Goal: Transaction & Acquisition: Purchase product/service

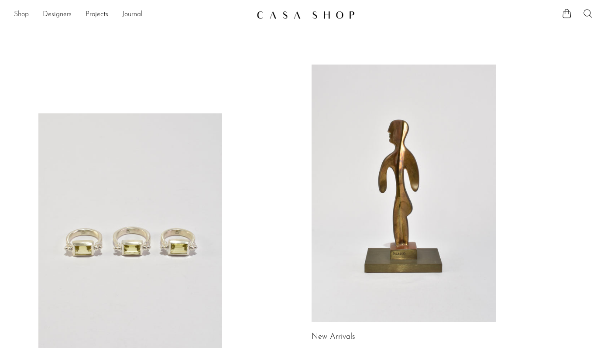
click at [21, 14] on link "Shop" at bounding box center [21, 14] width 15 height 11
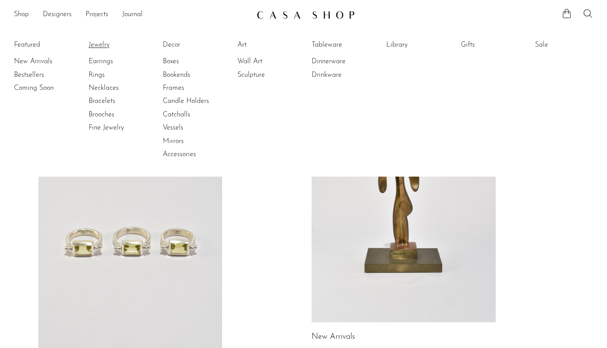
click at [106, 44] on link "Jewelry" at bounding box center [121, 45] width 65 height 10
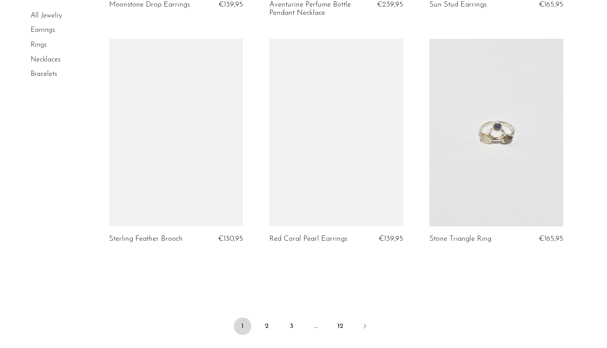
scroll to position [2589, 0]
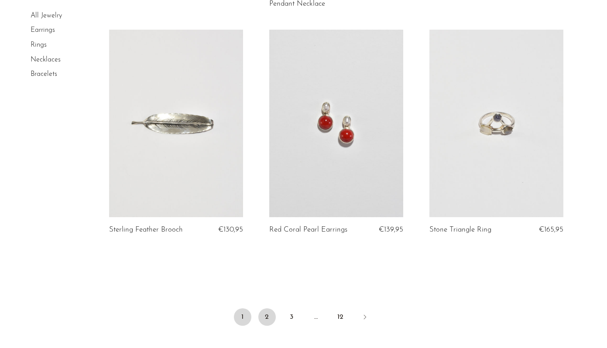
click at [264, 318] on link "2" at bounding box center [266, 317] width 17 height 17
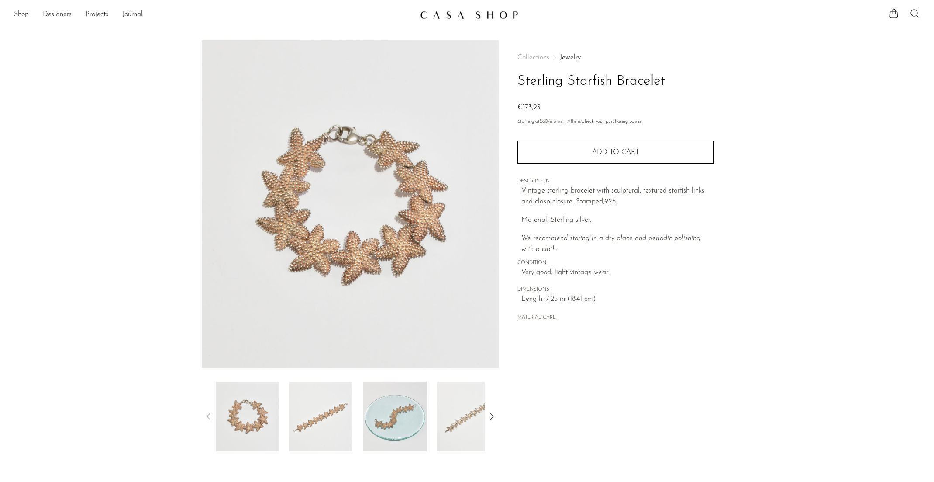
click at [326, 348] on img at bounding box center [320, 416] width 63 height 70
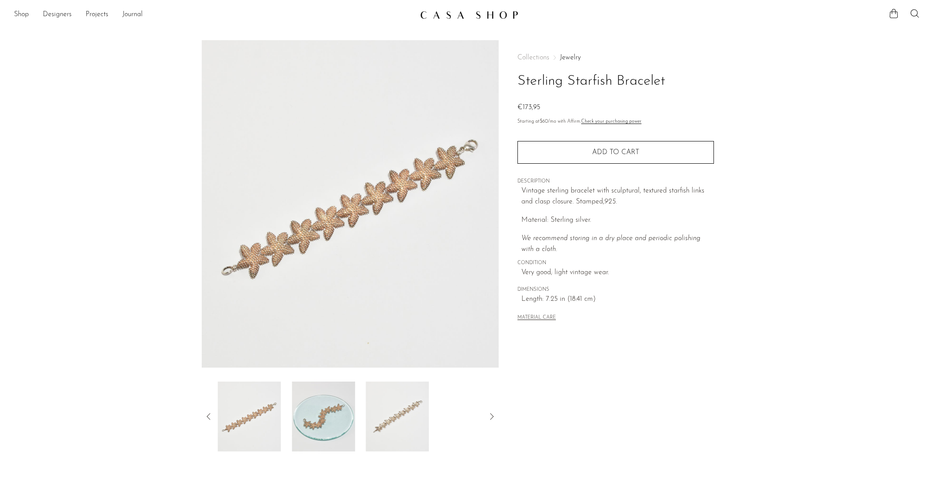
click at [382, 348] on img at bounding box center [396, 416] width 63 height 70
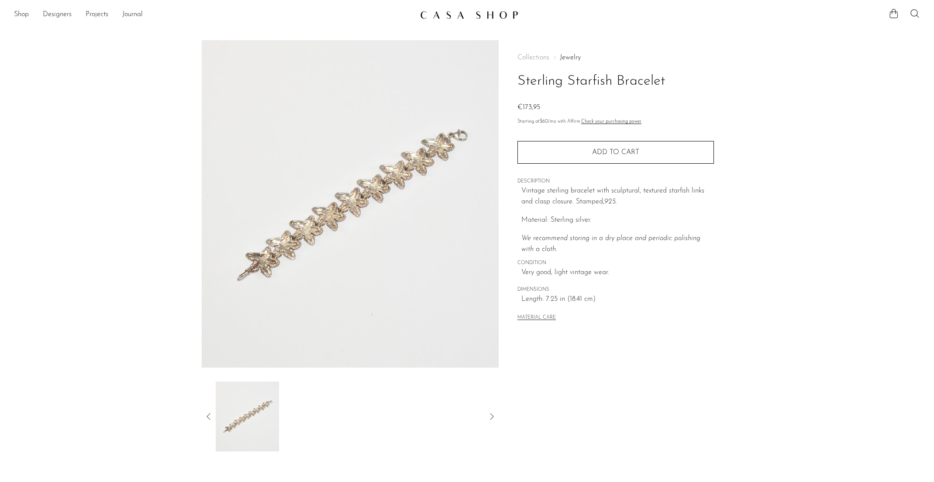
click at [207, 348] on icon at bounding box center [207, 416] width 3 height 7
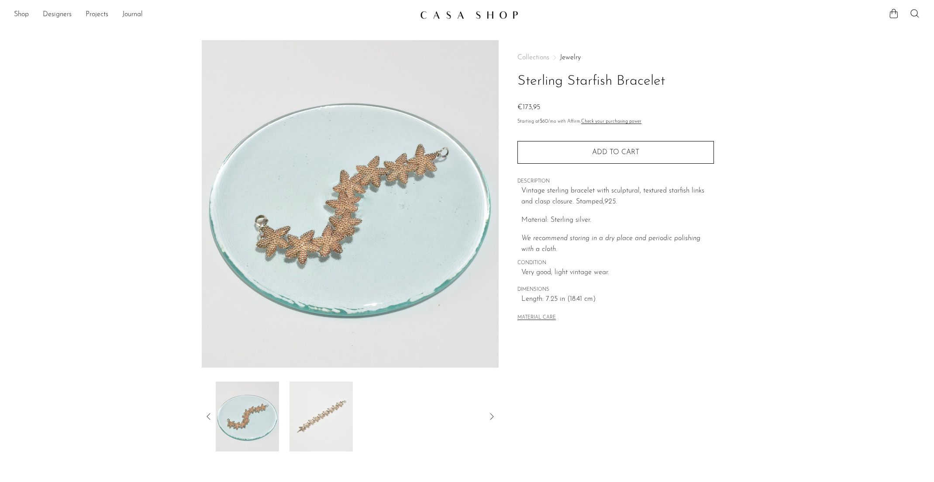
click at [265, 348] on img at bounding box center [246, 416] width 63 height 70
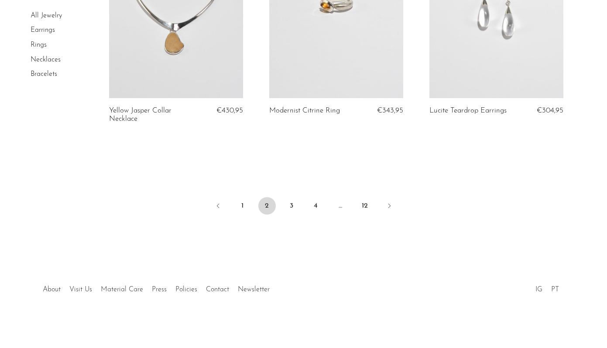
scroll to position [2708, 0]
click at [293, 207] on link "3" at bounding box center [291, 206] width 17 height 17
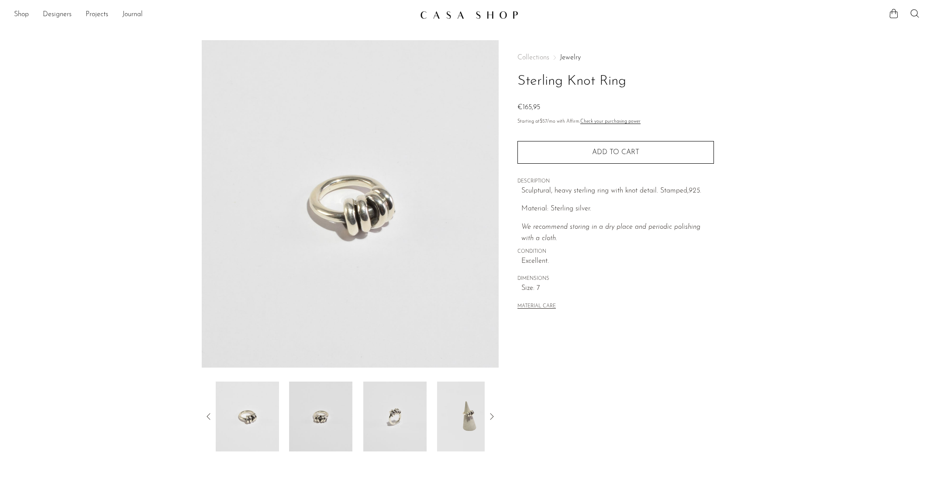
click at [404, 348] on img at bounding box center [394, 416] width 63 height 70
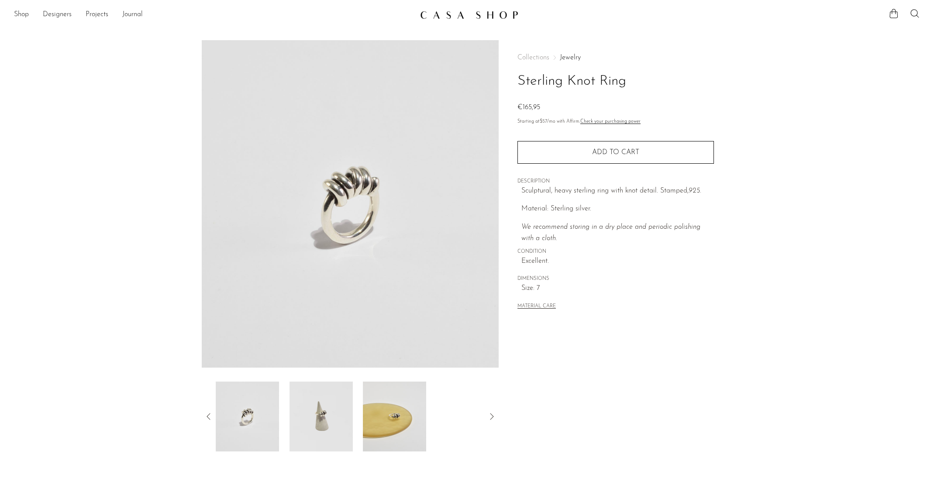
click at [370, 348] on img at bounding box center [394, 416] width 63 height 70
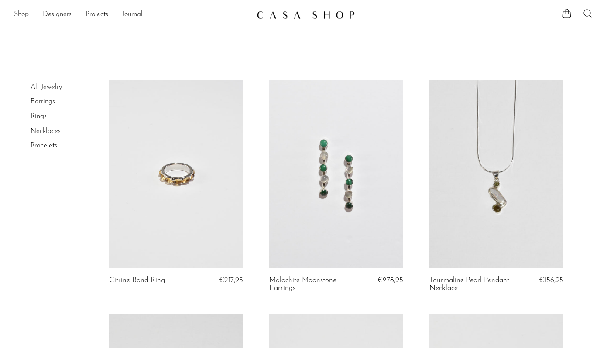
click at [20, 14] on link "Shop" at bounding box center [21, 14] width 15 height 11
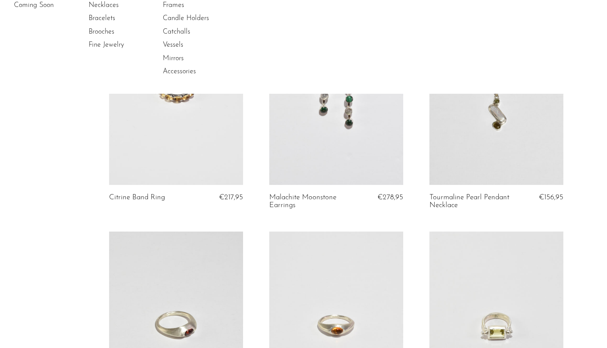
scroll to position [89, 0]
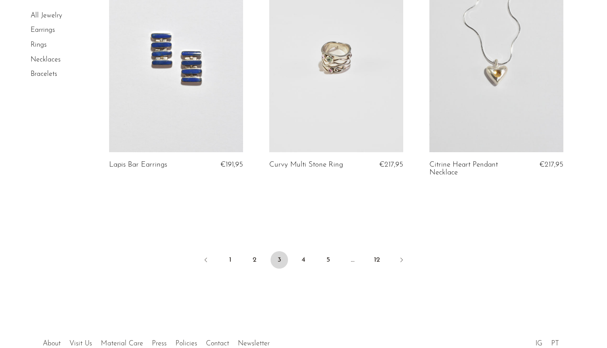
scroll to position [2697, 0]
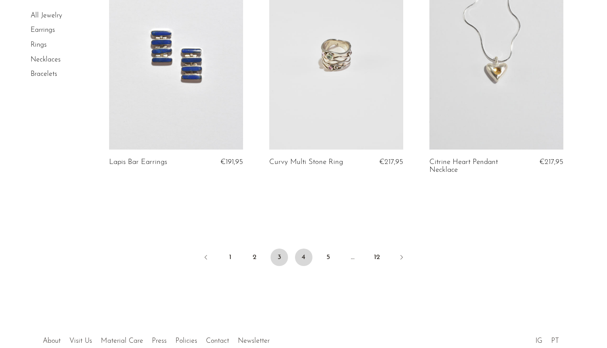
click at [303, 249] on link "4" at bounding box center [303, 257] width 17 height 17
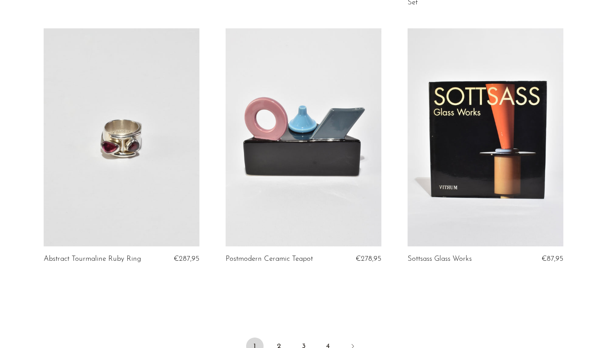
scroll to position [2916, 0]
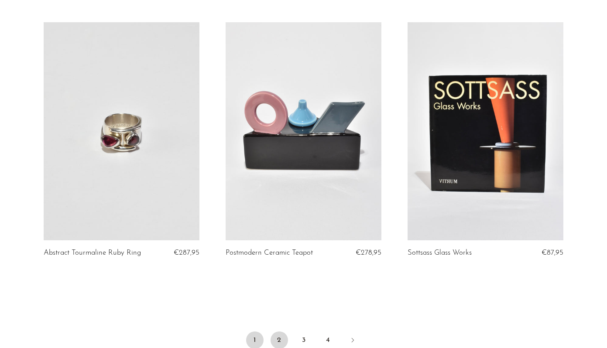
click at [285, 332] on link "2" at bounding box center [279, 340] width 17 height 17
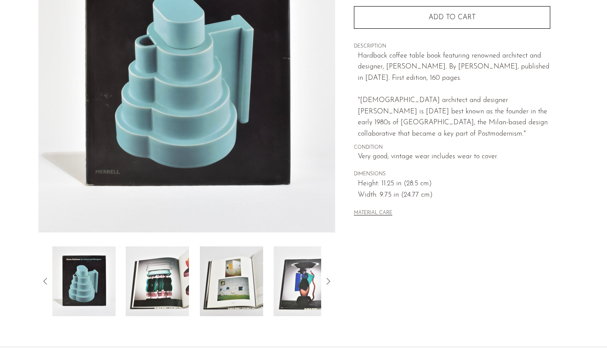
scroll to position [133, 0]
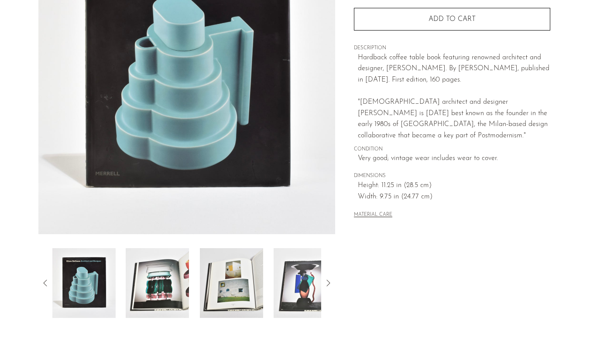
click at [154, 298] on img at bounding box center [157, 283] width 63 height 70
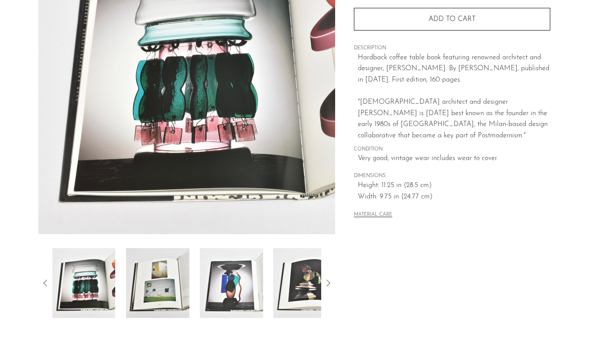
click at [193, 301] on div at bounding box center [186, 283] width 269 height 70
click at [241, 297] on img at bounding box center [231, 283] width 63 height 70
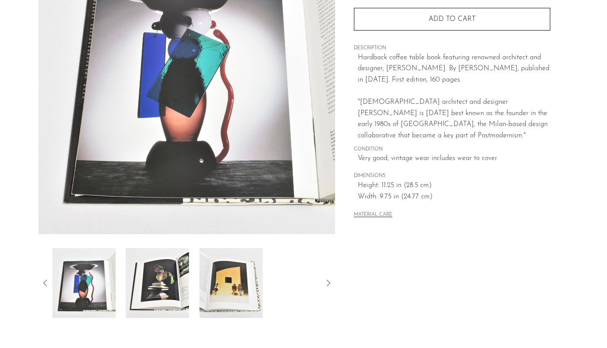
click at [240, 292] on img at bounding box center [231, 283] width 63 height 70
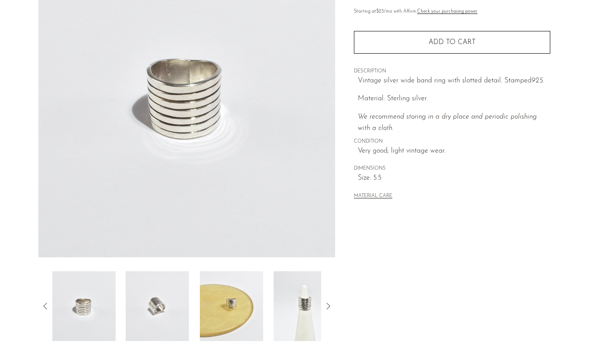
scroll to position [113, 0]
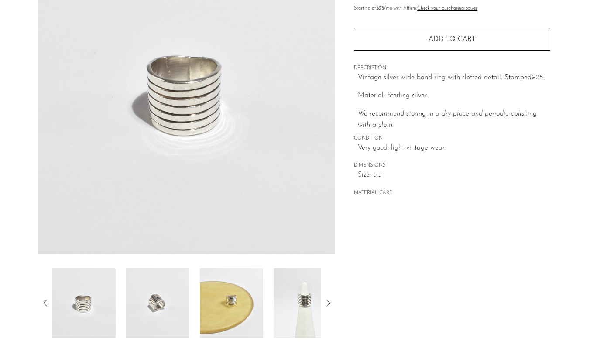
click at [148, 292] on img at bounding box center [157, 303] width 63 height 70
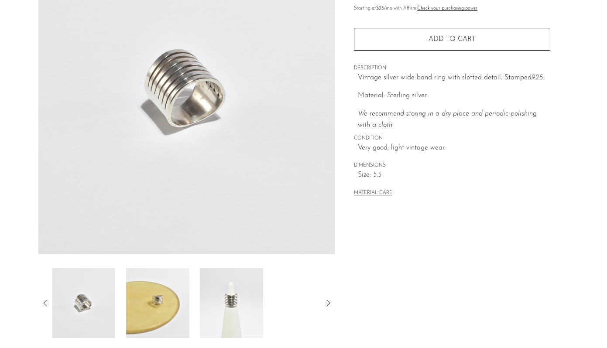
click at [193, 301] on div at bounding box center [186, 303] width 269 height 70
click at [219, 306] on img at bounding box center [231, 303] width 63 height 70
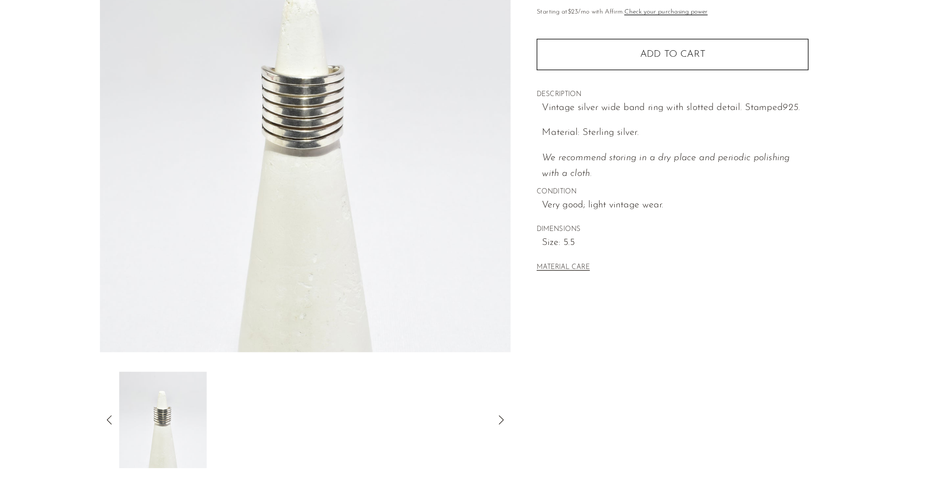
scroll to position [86, 0]
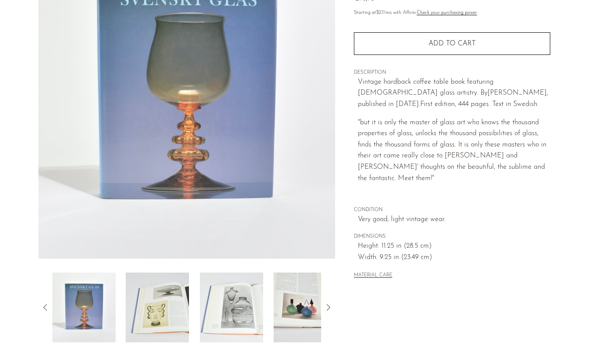
scroll to position [111, 0]
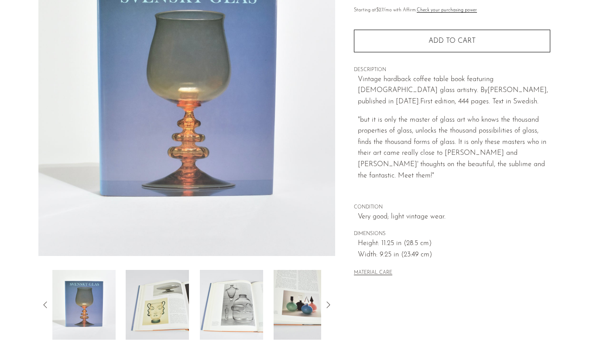
click at [154, 315] on img at bounding box center [157, 305] width 63 height 70
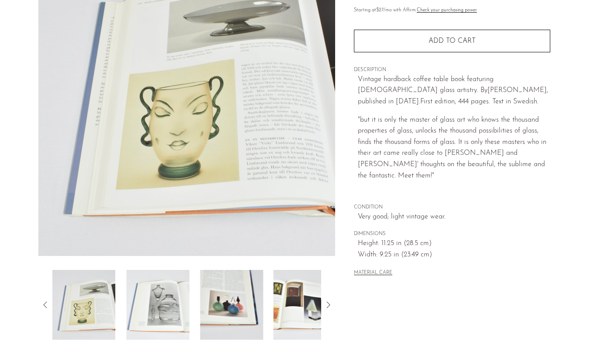
click at [198, 315] on div at bounding box center [186, 305] width 269 height 70
click at [258, 309] on img at bounding box center [231, 305] width 63 height 70
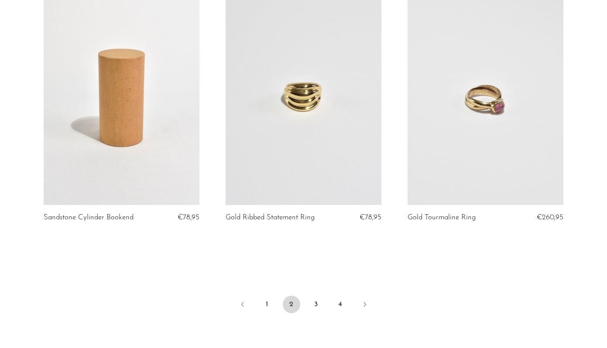
scroll to position [2928, 0]
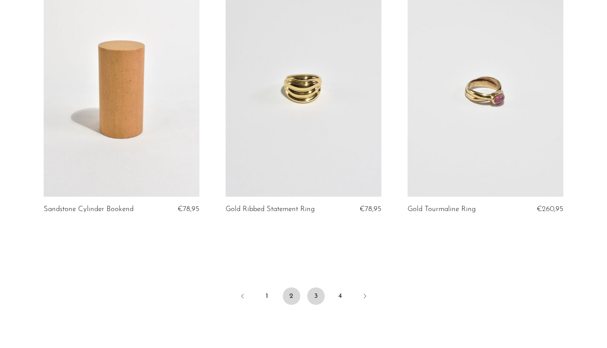
click at [319, 298] on link "3" at bounding box center [315, 296] width 17 height 17
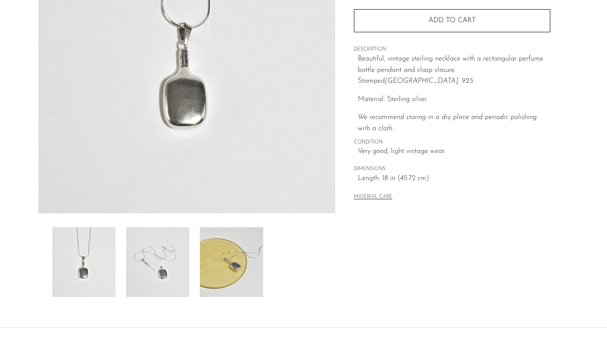
scroll to position [160, 0]
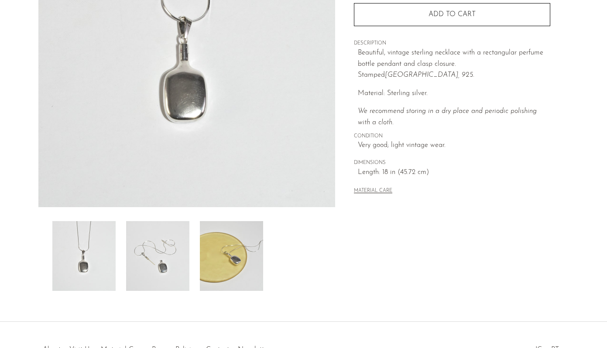
click at [161, 249] on img at bounding box center [157, 256] width 63 height 70
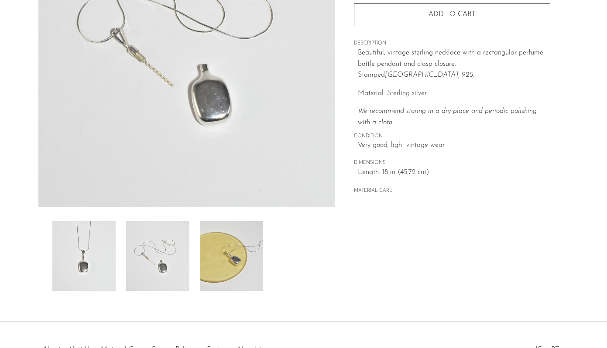
click at [217, 258] on img at bounding box center [231, 256] width 63 height 70
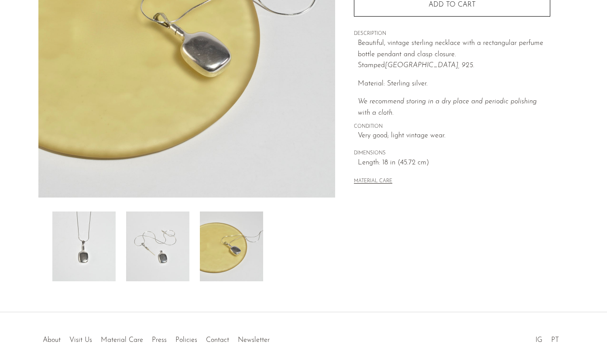
scroll to position [182, 0]
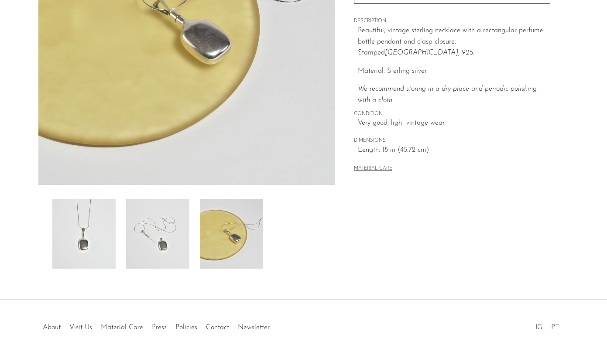
click at [142, 242] on img at bounding box center [157, 234] width 63 height 70
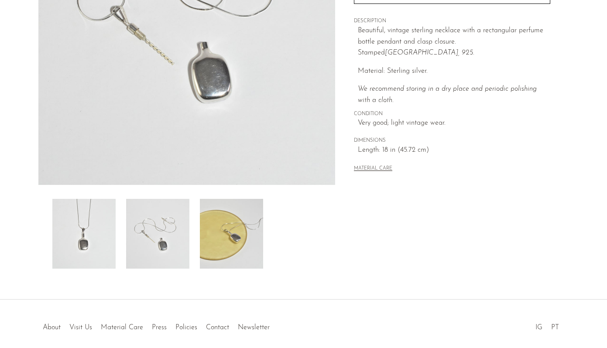
click at [214, 234] on img at bounding box center [231, 234] width 63 height 70
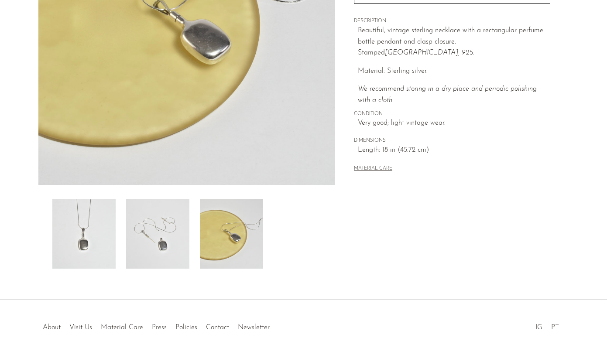
click at [104, 235] on img at bounding box center [83, 234] width 63 height 70
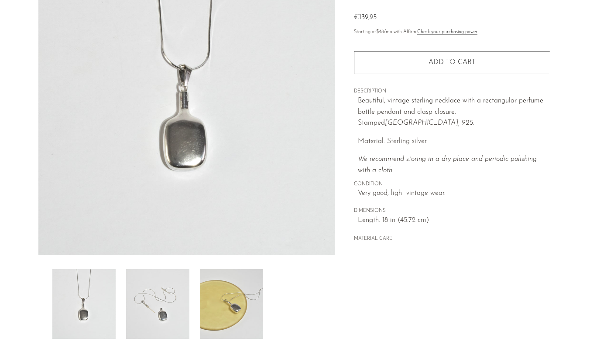
scroll to position [113, 0]
click at [145, 302] on img at bounding box center [157, 303] width 63 height 70
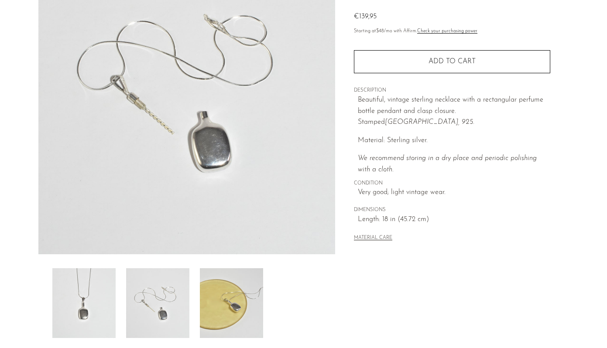
click at [88, 288] on img at bounding box center [83, 303] width 63 height 70
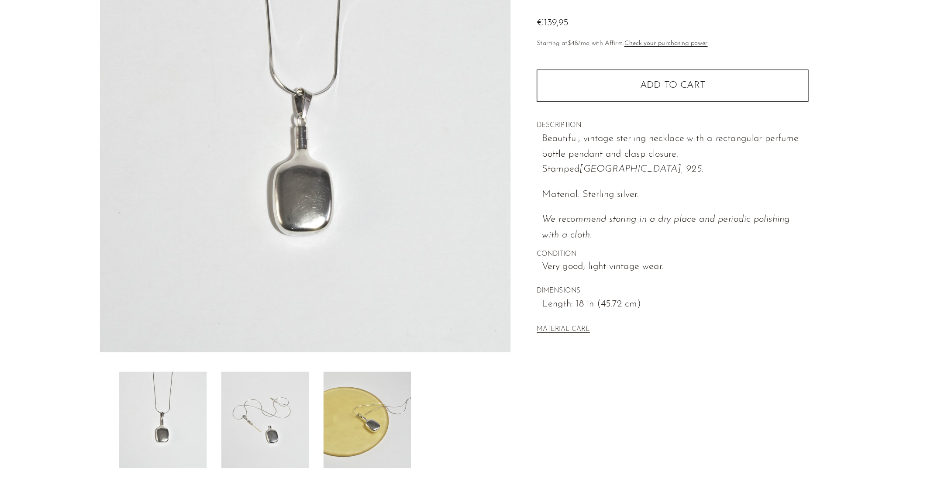
scroll to position [86, 0]
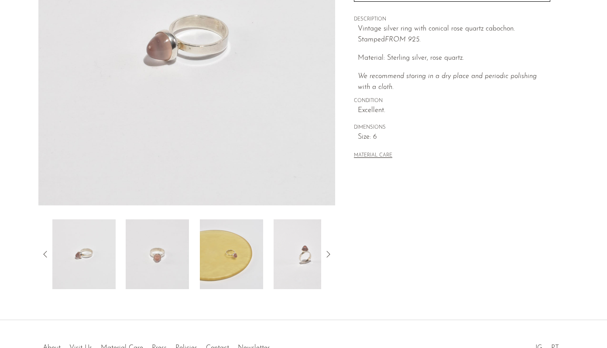
scroll to position [165, 0]
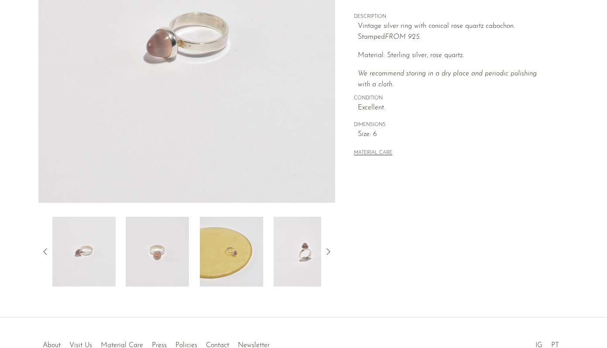
click at [155, 266] on img at bounding box center [157, 252] width 63 height 70
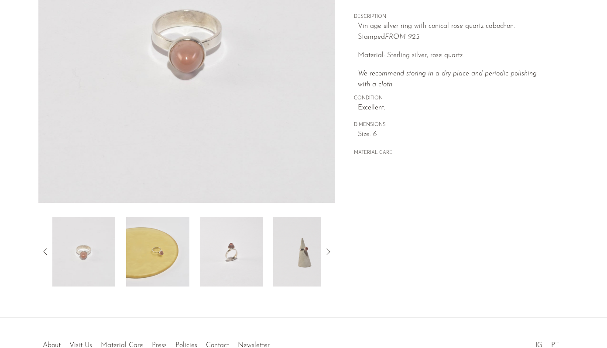
click at [191, 261] on div at bounding box center [186, 252] width 269 height 70
click at [224, 259] on img at bounding box center [231, 252] width 63 height 70
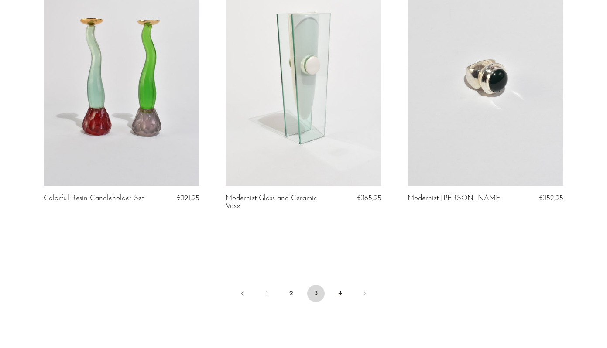
scroll to position [2981, 0]
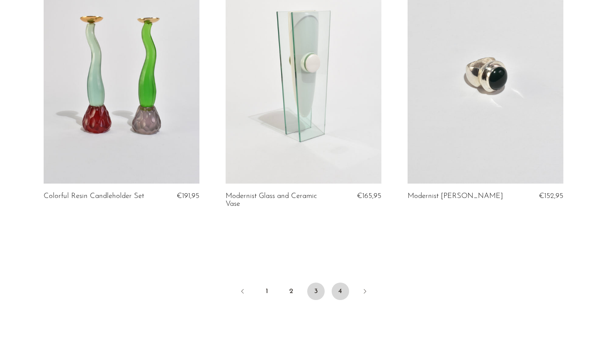
click at [344, 283] on link "4" at bounding box center [340, 291] width 17 height 17
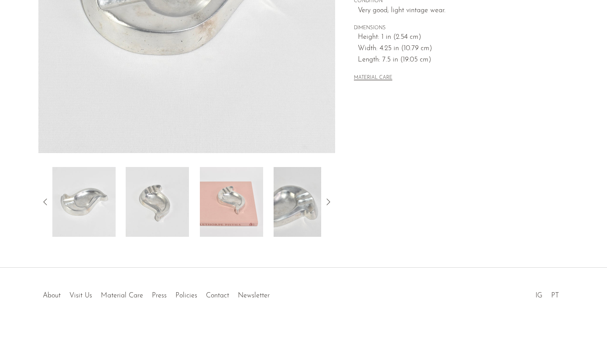
scroll to position [220, 0]
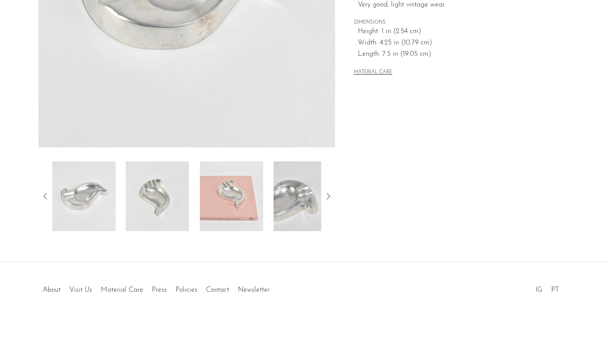
click at [158, 206] on img at bounding box center [157, 196] width 63 height 70
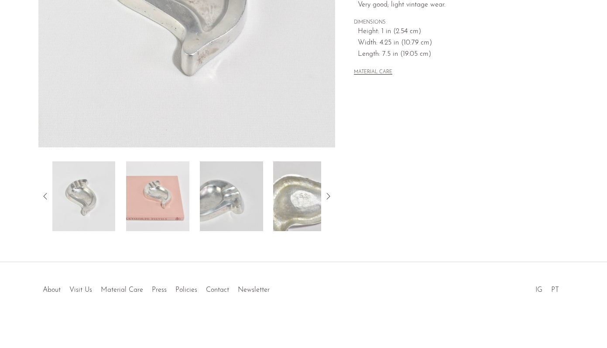
click at [227, 206] on img at bounding box center [231, 196] width 63 height 70
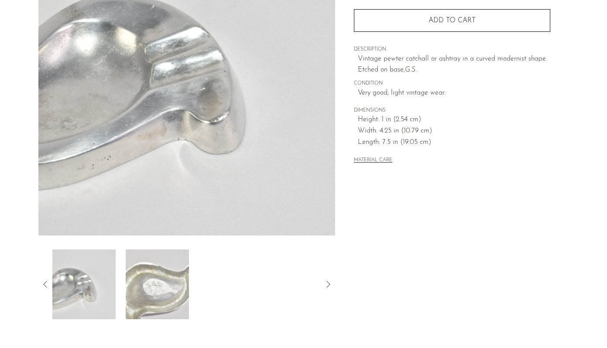
scroll to position [127, 0]
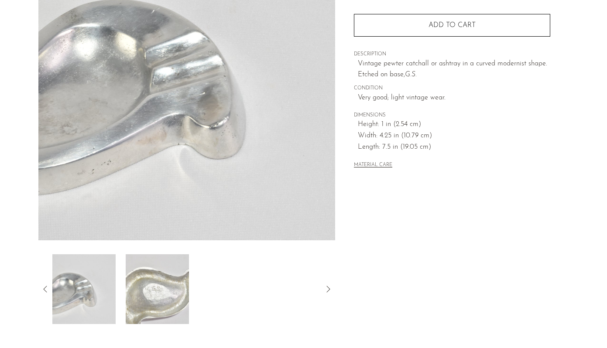
click at [173, 293] on img at bounding box center [157, 289] width 63 height 70
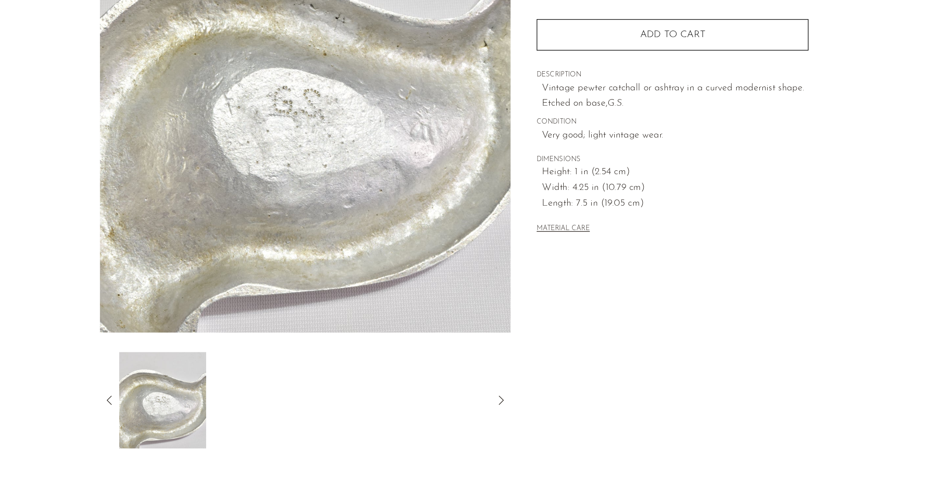
scroll to position [86, 0]
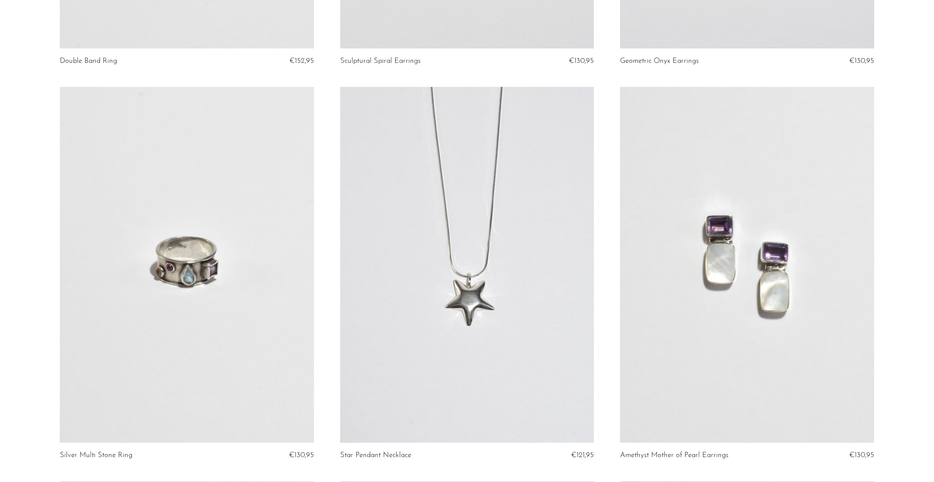
scroll to position [1457, 0]
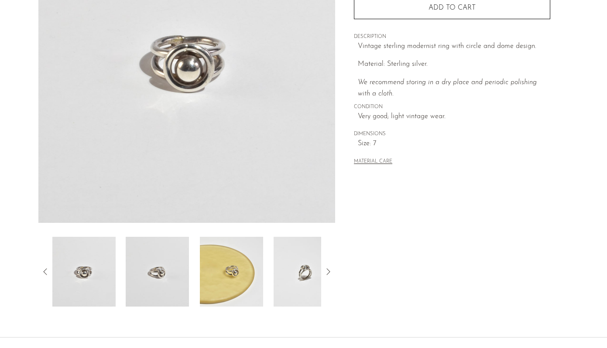
scroll to position [152, 0]
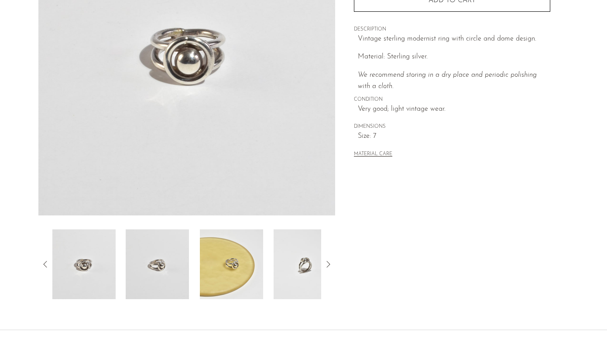
click at [164, 269] on img at bounding box center [157, 265] width 63 height 70
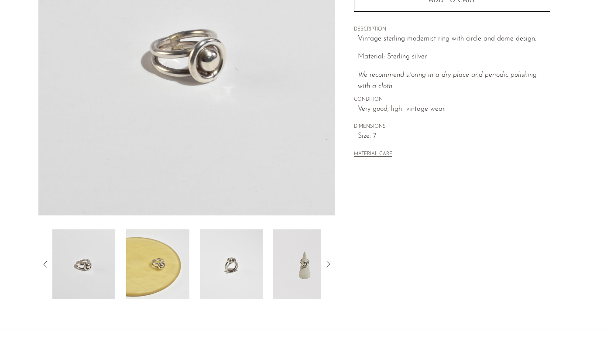
click at [198, 274] on div at bounding box center [186, 265] width 269 height 70
click at [239, 274] on img at bounding box center [231, 265] width 63 height 70
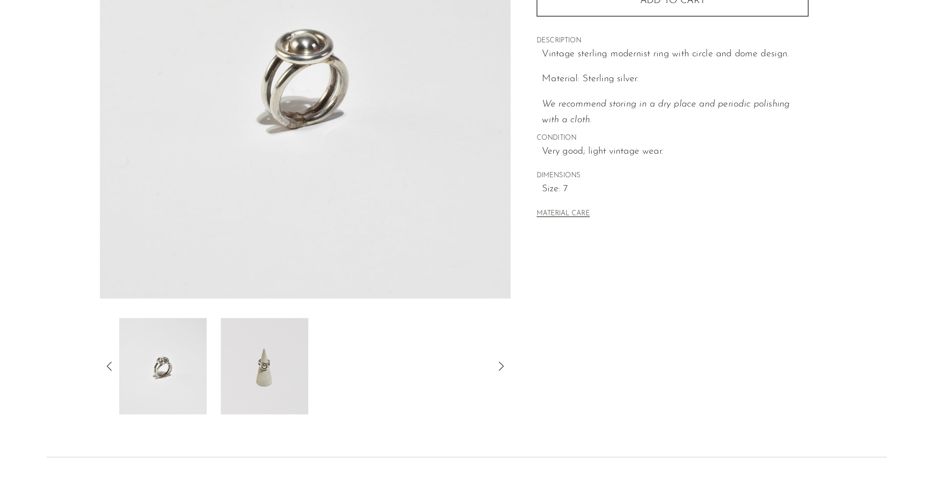
scroll to position [86, 0]
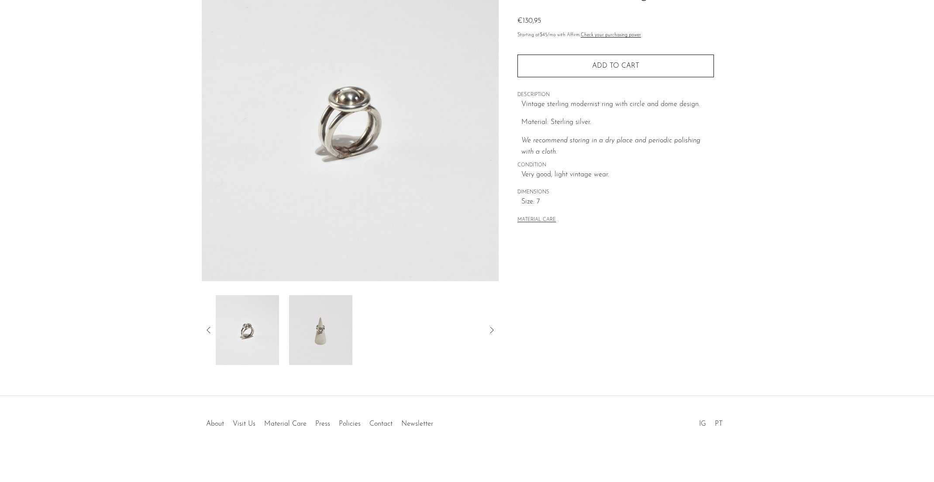
click at [607, 235] on div "Collections SALE Modernist Dome Ring €130,95 Starting at $45 /mo with Affirm. C…" at bounding box center [615, 96] width 196 height 285
click at [256, 325] on img at bounding box center [246, 330] width 63 height 70
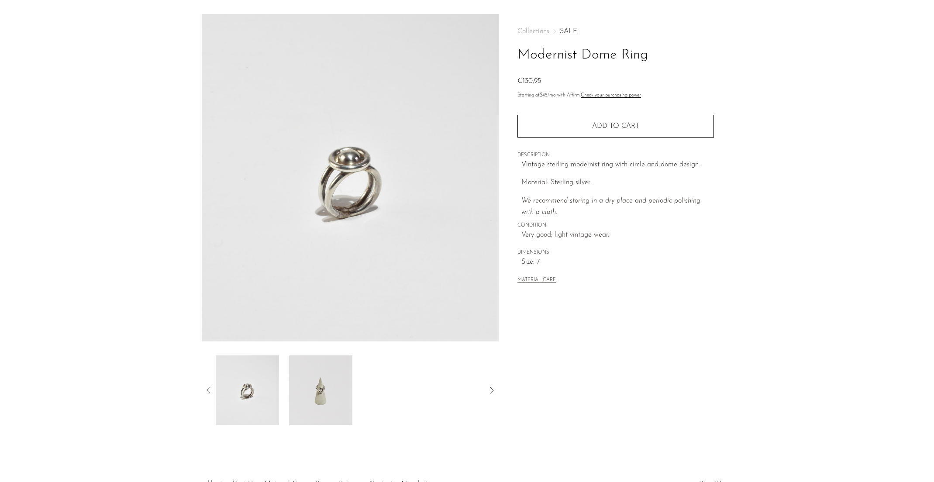
scroll to position [0, 0]
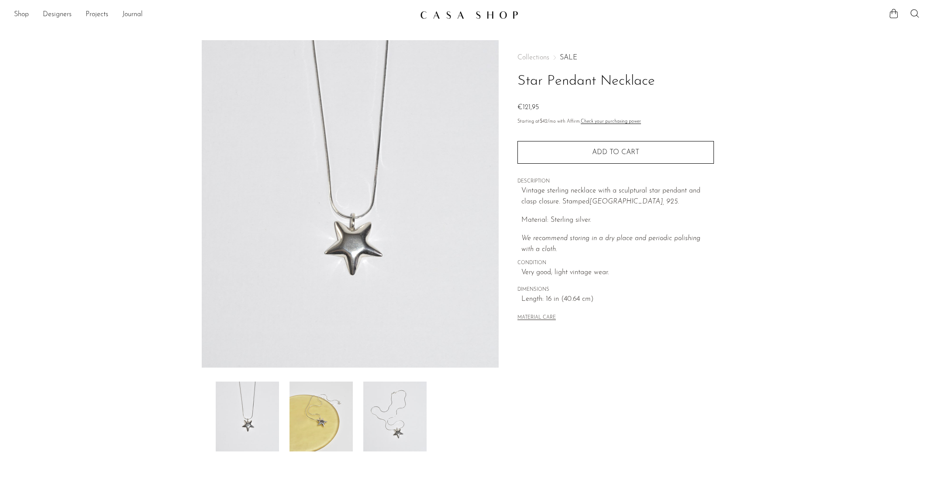
click at [366, 348] on img at bounding box center [394, 416] width 63 height 70
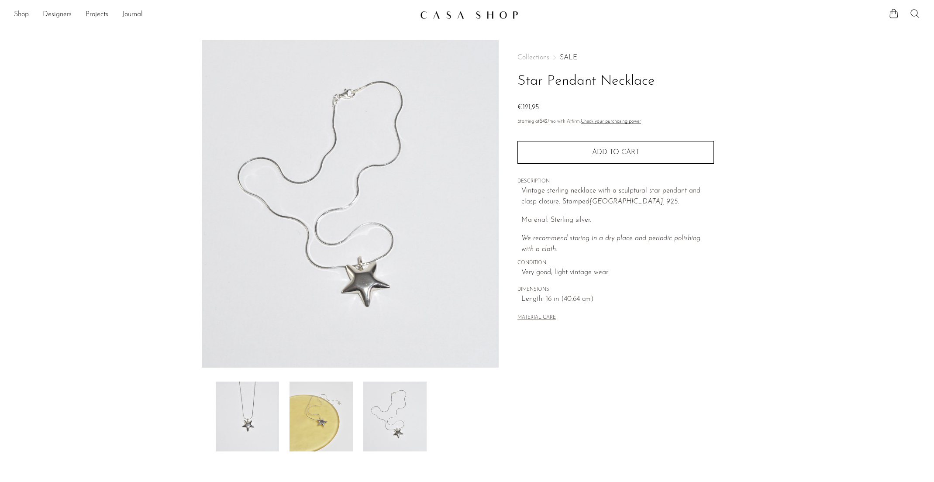
click at [334, 348] on img at bounding box center [320, 416] width 63 height 70
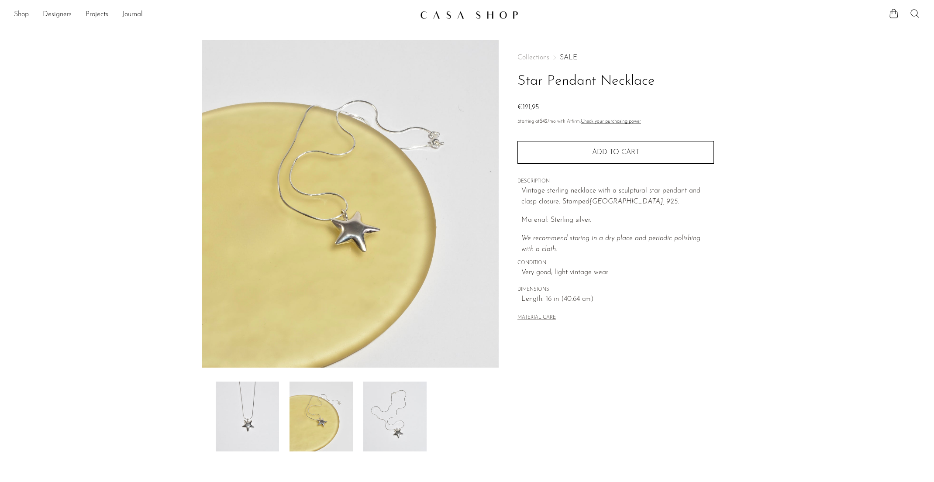
click at [282, 348] on div at bounding box center [350, 416] width 269 height 70
click at [267, 348] on img at bounding box center [247, 416] width 63 height 70
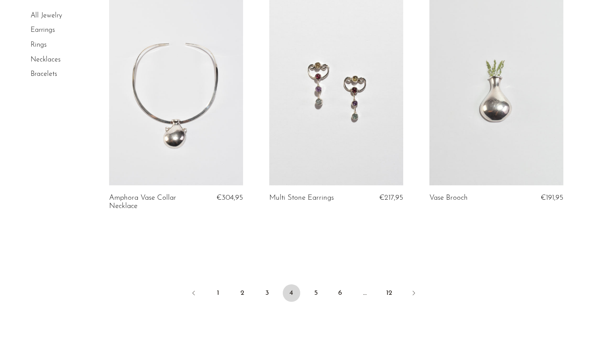
scroll to position [2622, 0]
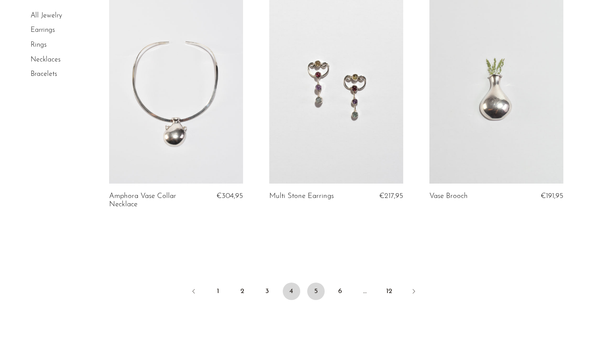
click at [315, 284] on link "5" at bounding box center [315, 291] width 17 height 17
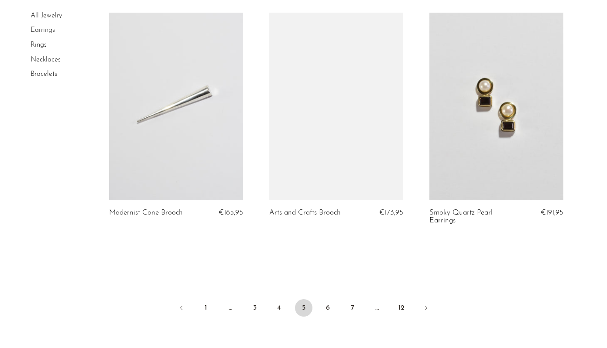
scroll to position [2615, 0]
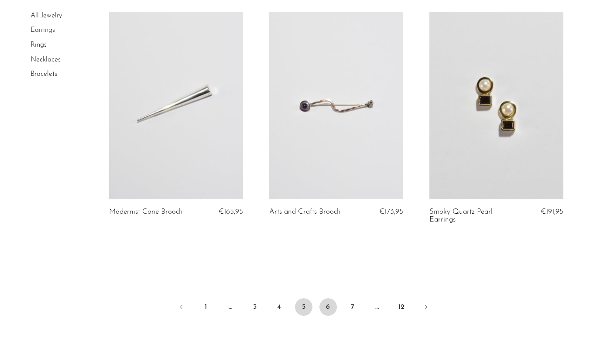
click at [332, 308] on link "6" at bounding box center [328, 307] width 17 height 17
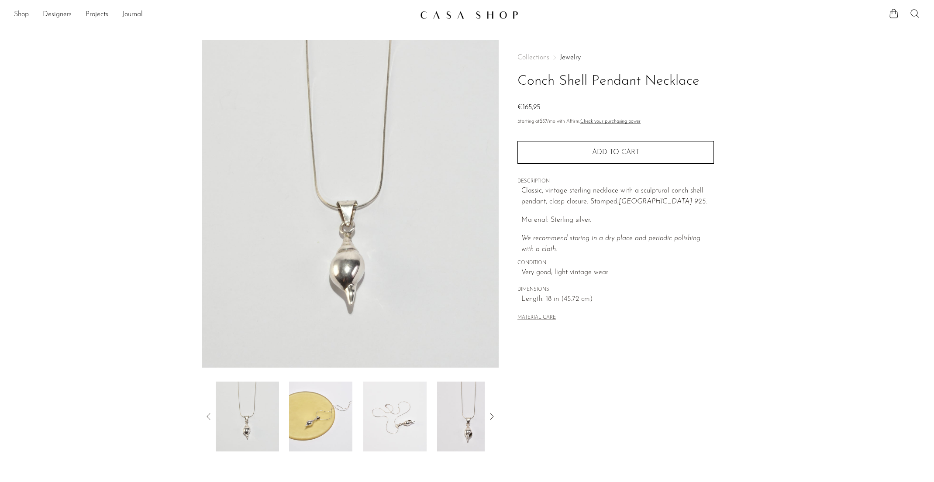
click at [326, 348] on img at bounding box center [320, 416] width 63 height 70
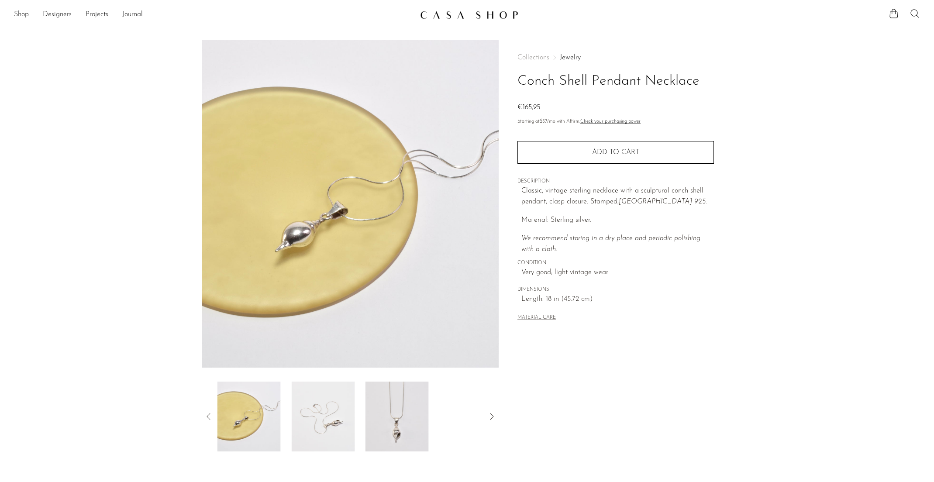
click at [364, 348] on div at bounding box center [350, 416] width 269 height 70
click at [321, 348] on img at bounding box center [320, 416] width 63 height 70
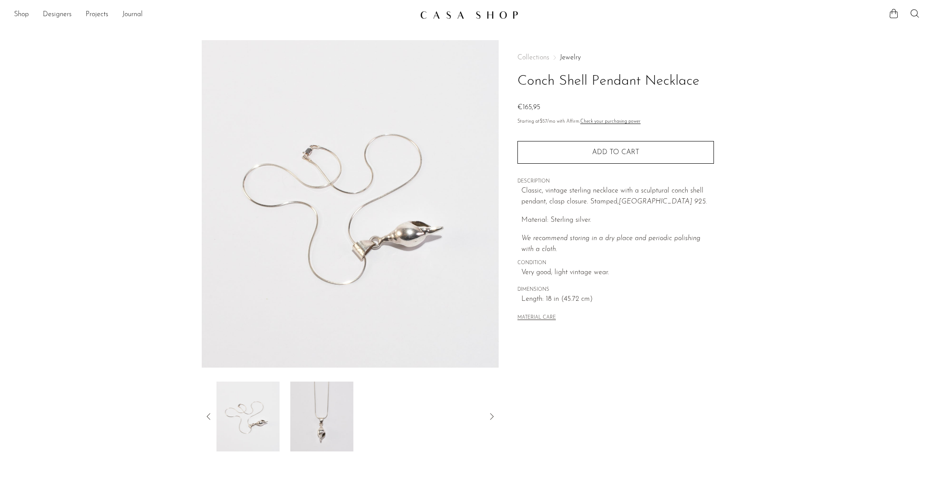
click at [331, 348] on img at bounding box center [321, 416] width 63 height 70
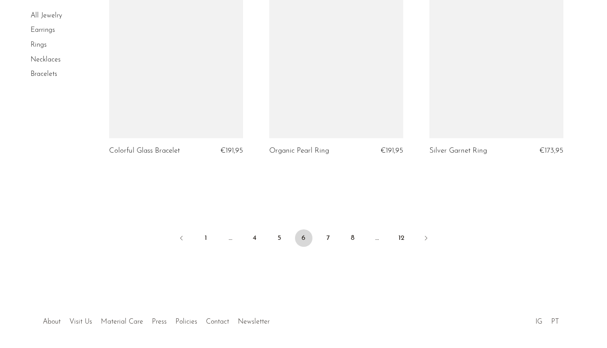
scroll to position [2684, 0]
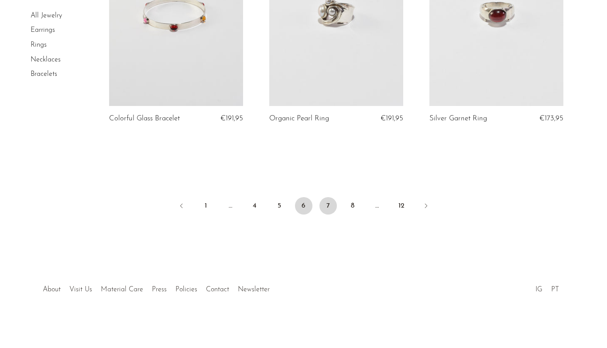
click at [333, 203] on link "7" at bounding box center [328, 205] width 17 height 17
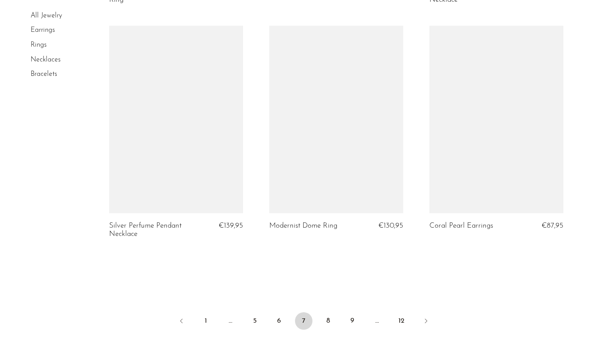
scroll to position [2611, 0]
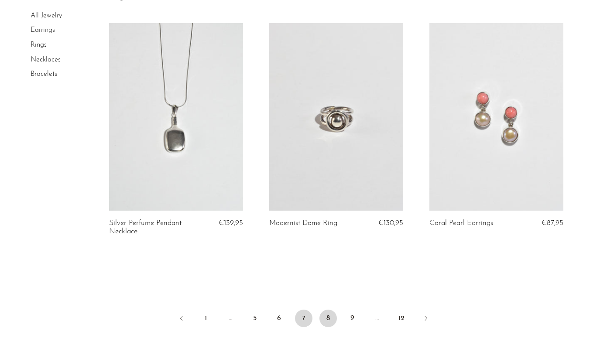
click at [327, 319] on link "8" at bounding box center [328, 318] width 17 height 17
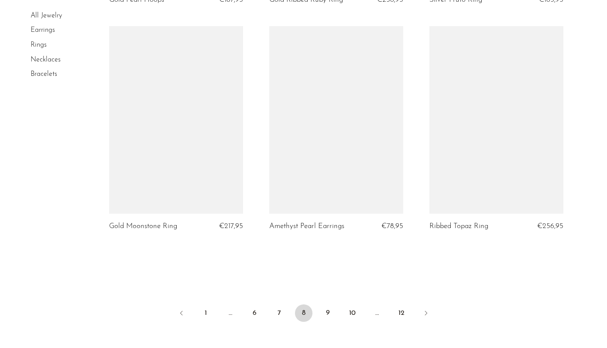
scroll to position [2568, 0]
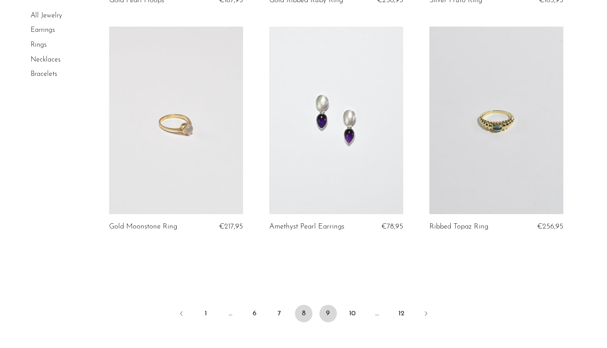
click at [324, 311] on link "9" at bounding box center [328, 313] width 17 height 17
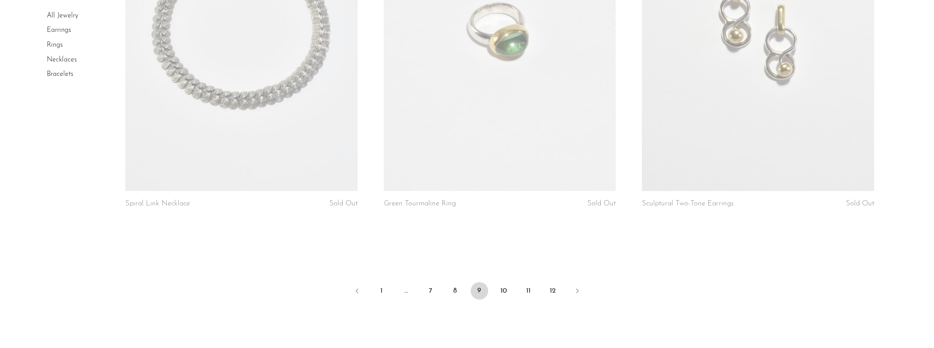
scroll to position [4213, 0]
click at [509, 291] on link "10" at bounding box center [503, 290] width 17 height 17
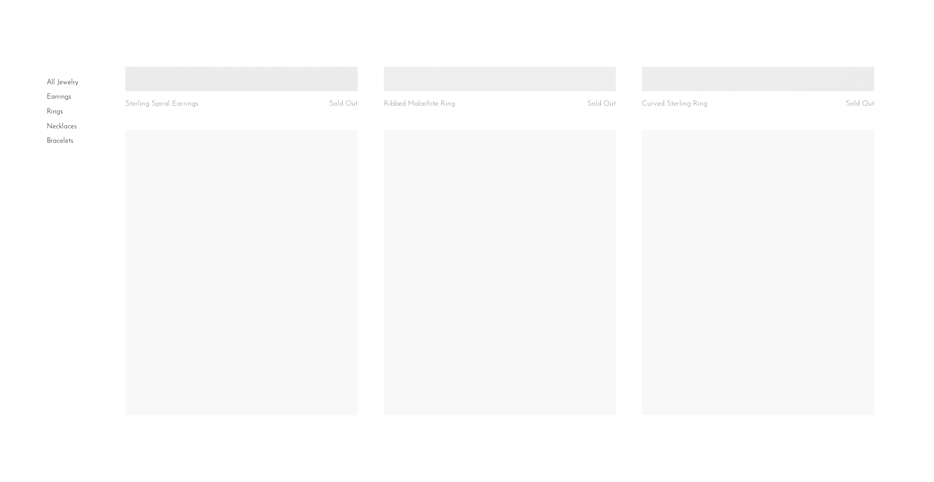
scroll to position [1252, 0]
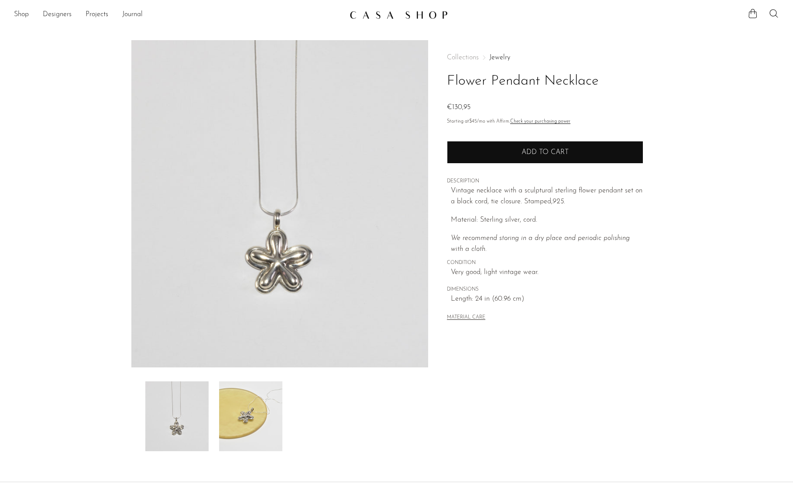
click at [569, 153] on button "Add to cart" at bounding box center [545, 152] width 196 height 23
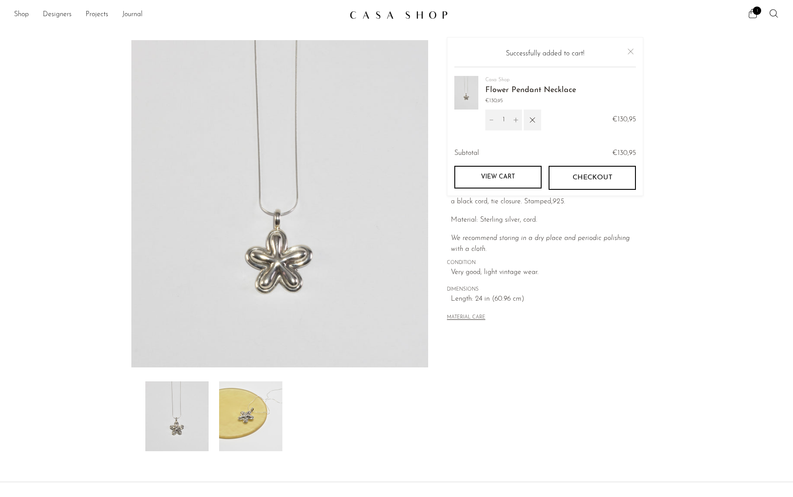
click at [588, 179] on span "Checkout" at bounding box center [593, 178] width 40 height 8
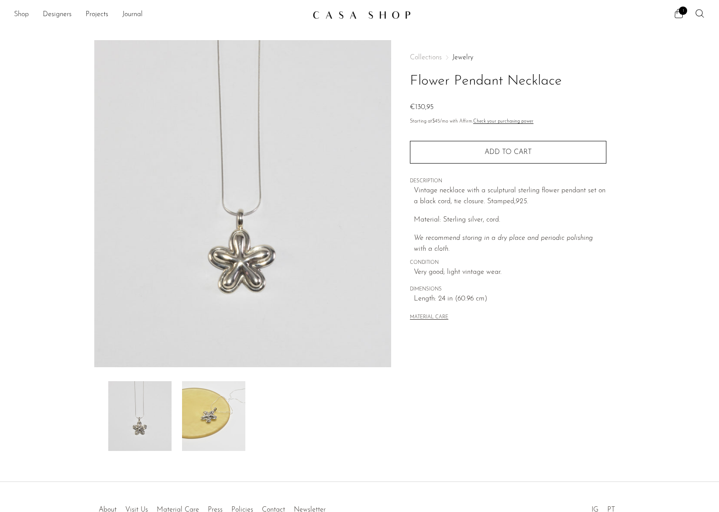
click at [22, 13] on link "Shop" at bounding box center [21, 14] width 15 height 11
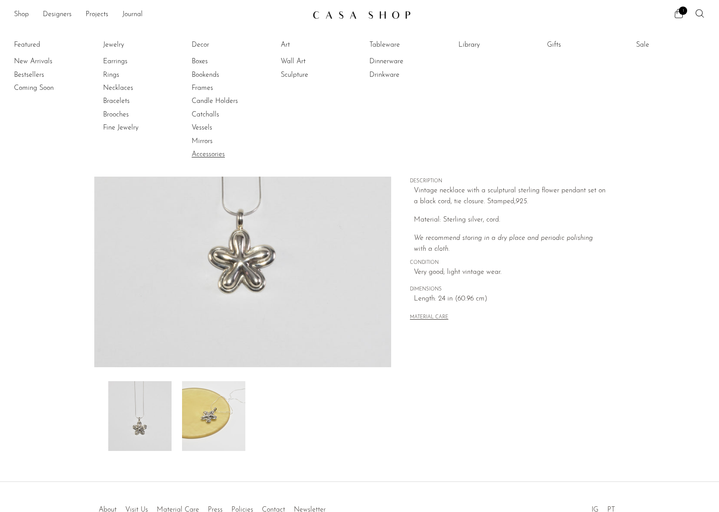
click at [211, 155] on link "Accessories" at bounding box center [224, 155] width 65 height 10
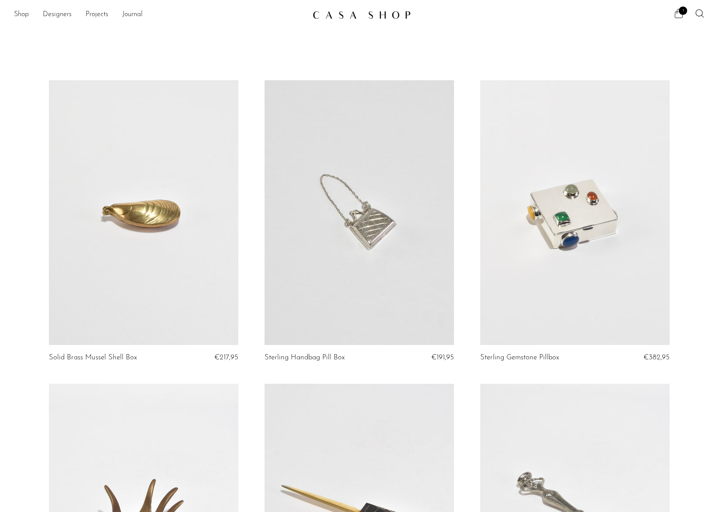
click at [681, 17] on icon at bounding box center [678, 13] width 10 height 10
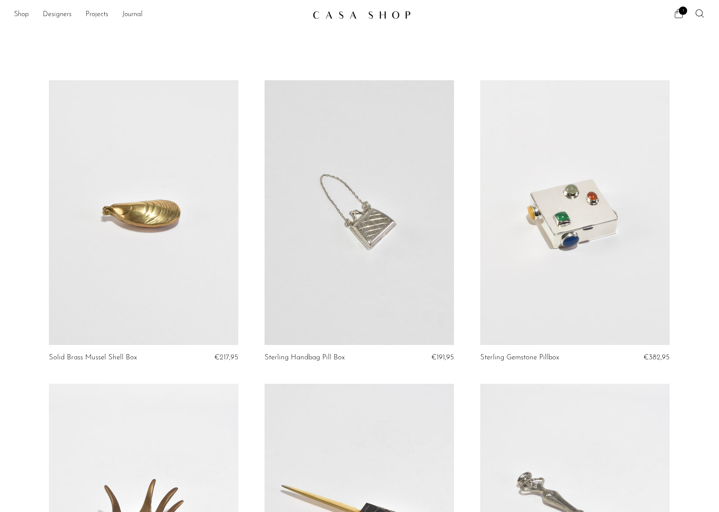
click at [680, 16] on icon at bounding box center [678, 13] width 10 height 10
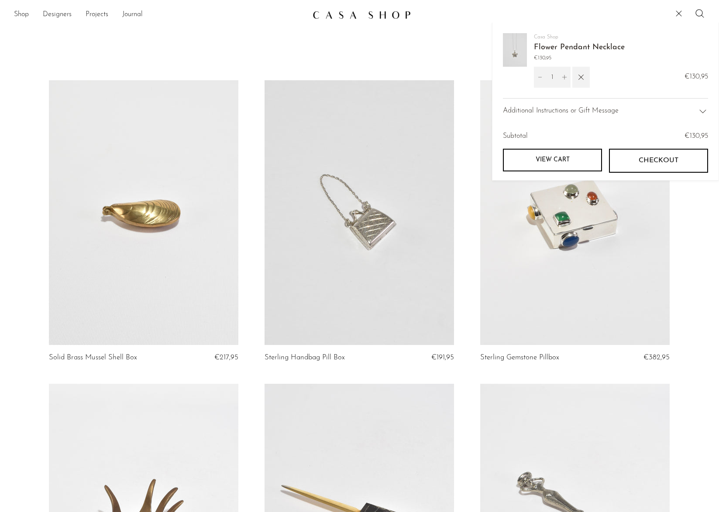
click at [677, 157] on span "Checkout" at bounding box center [659, 161] width 40 height 8
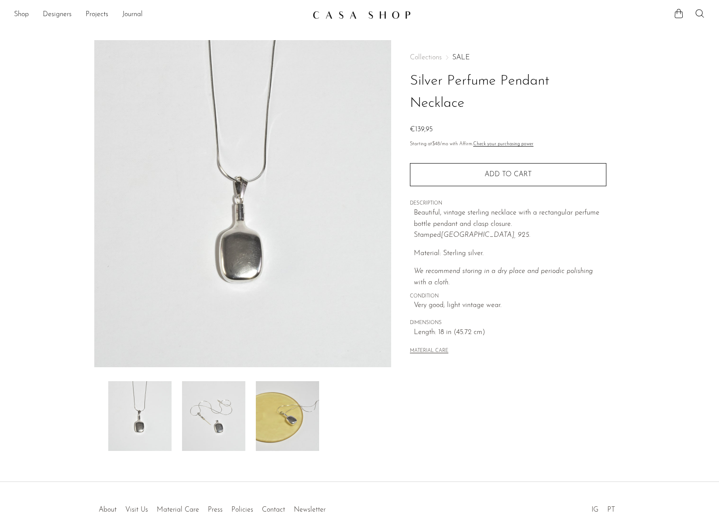
scroll to position [56, 0]
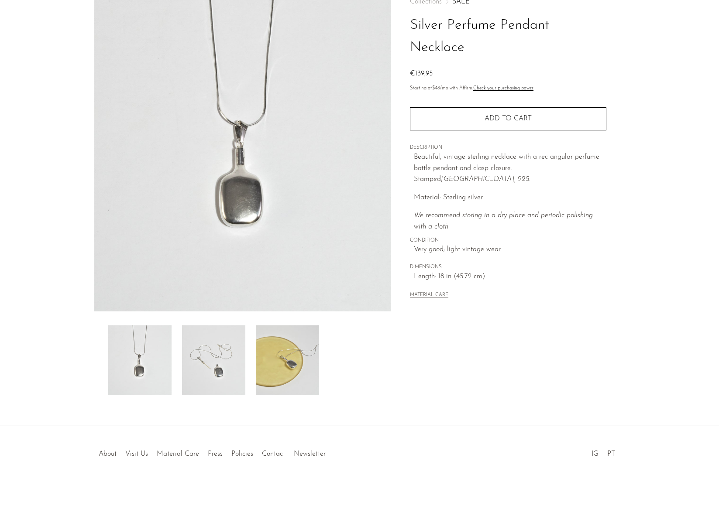
click at [199, 362] on img at bounding box center [213, 361] width 63 height 70
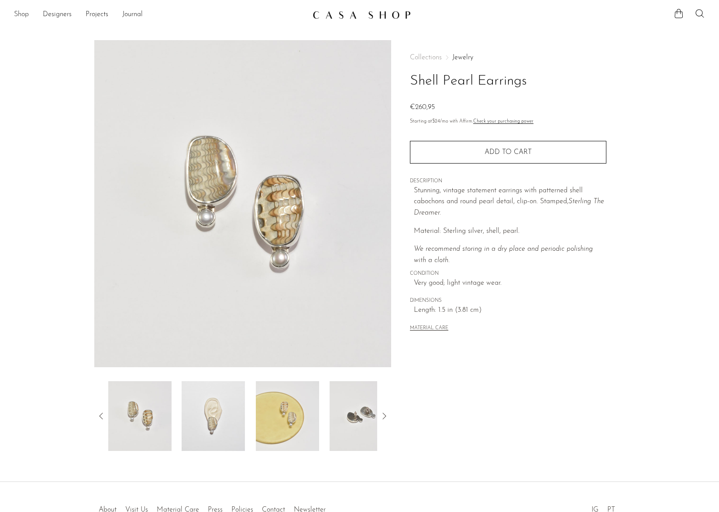
click at [16, 16] on link "Shop" at bounding box center [21, 14] width 15 height 11
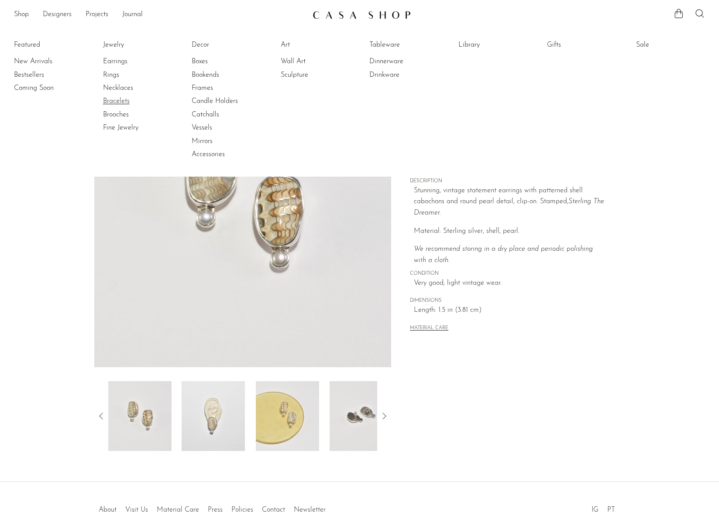
click at [115, 103] on link "Bracelets" at bounding box center [135, 101] width 65 height 10
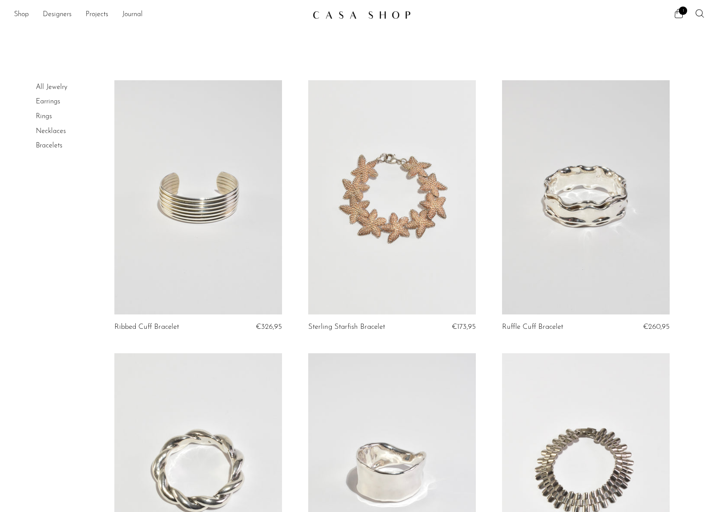
click at [47, 117] on link "Rings" at bounding box center [44, 116] width 16 height 7
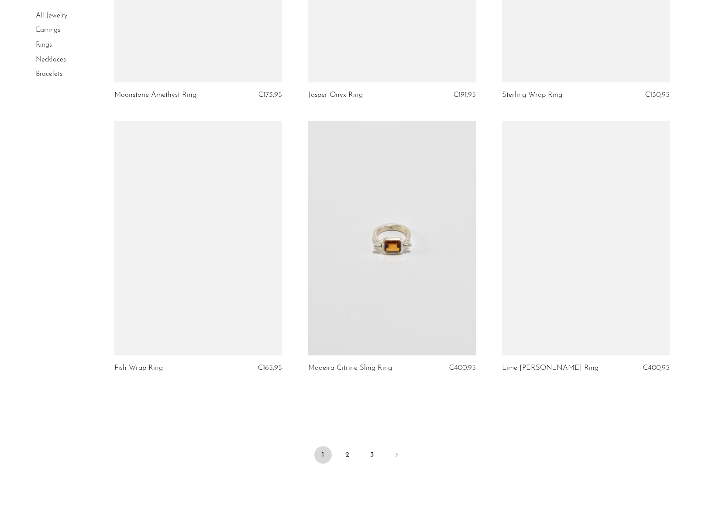
scroll to position [2972, 0]
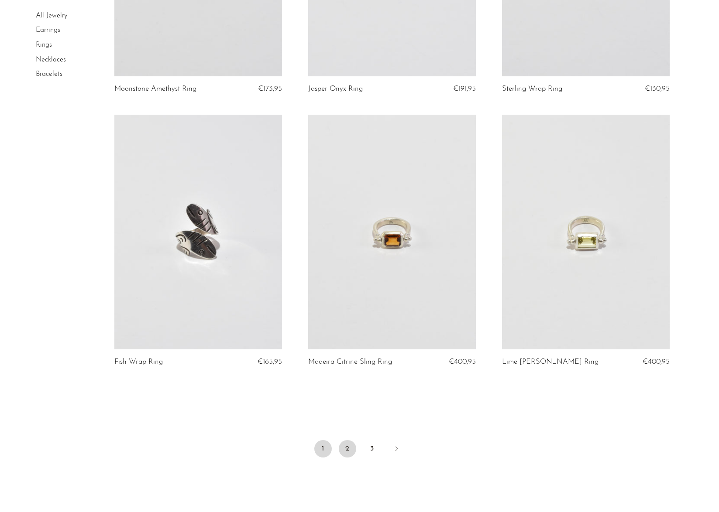
click at [347, 449] on link "2" at bounding box center [347, 448] width 17 height 17
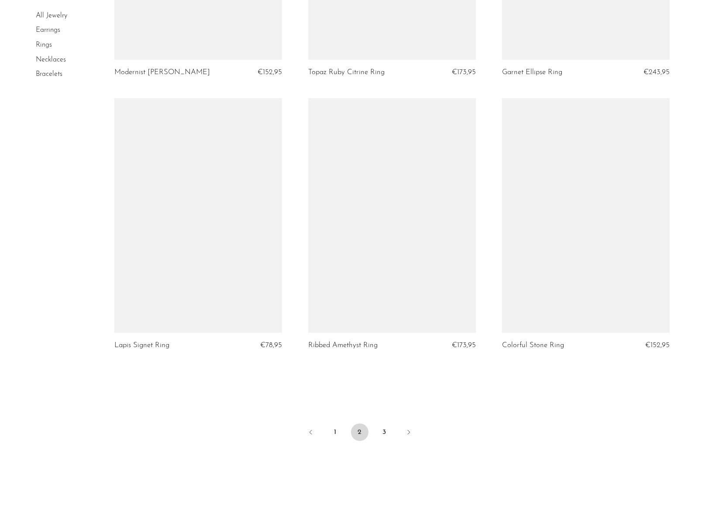
scroll to position [3051, 0]
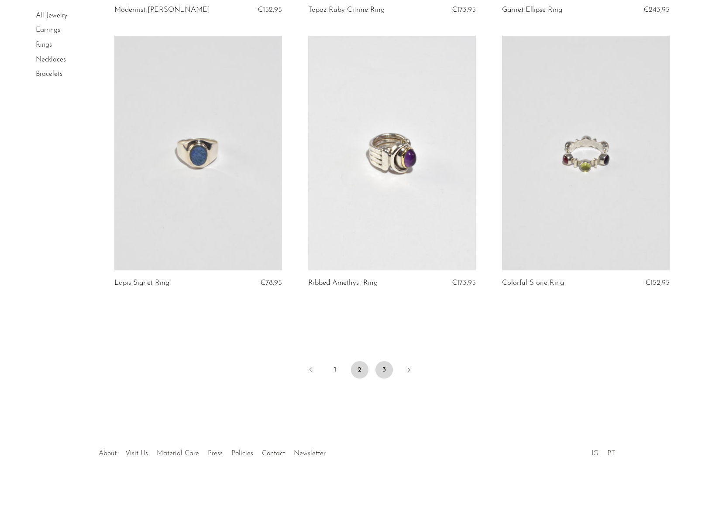
click at [382, 371] on link "3" at bounding box center [383, 369] width 17 height 17
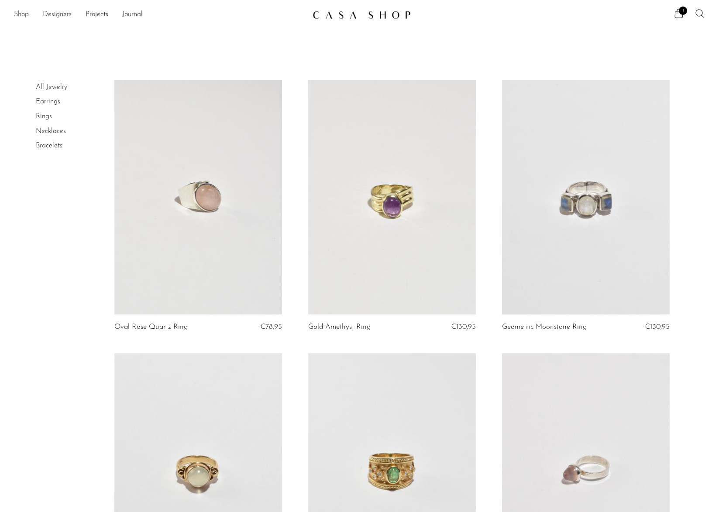
click at [23, 14] on link "Shop" at bounding box center [21, 14] width 15 height 11
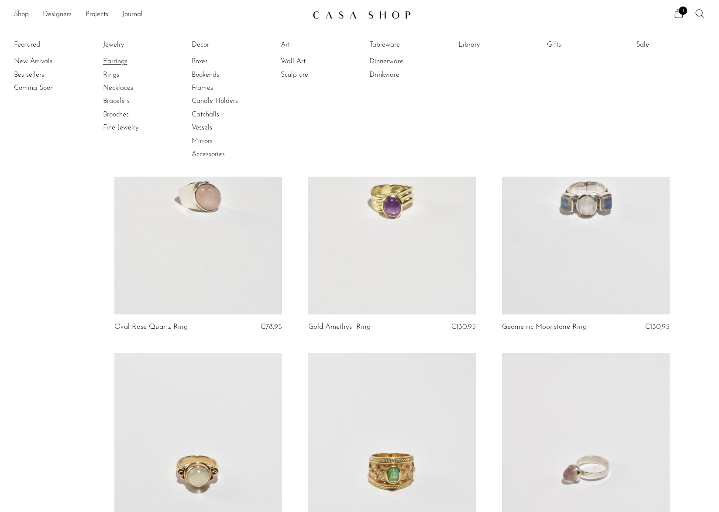
click at [115, 60] on link "Earrings" at bounding box center [135, 62] width 65 height 10
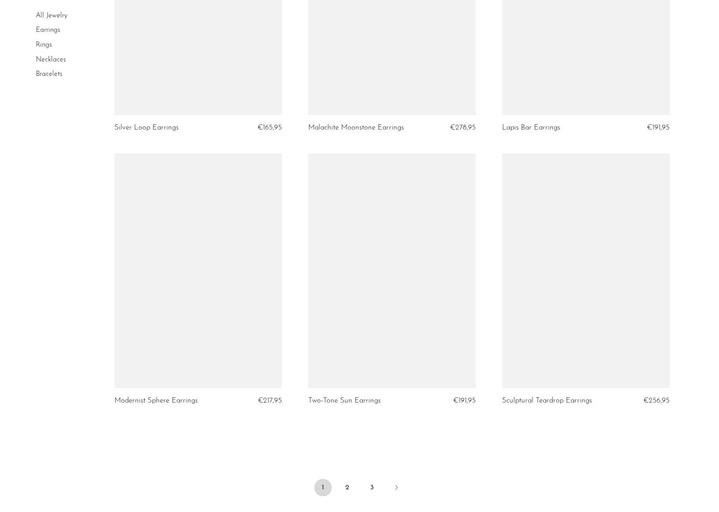
scroll to position [2933, 0]
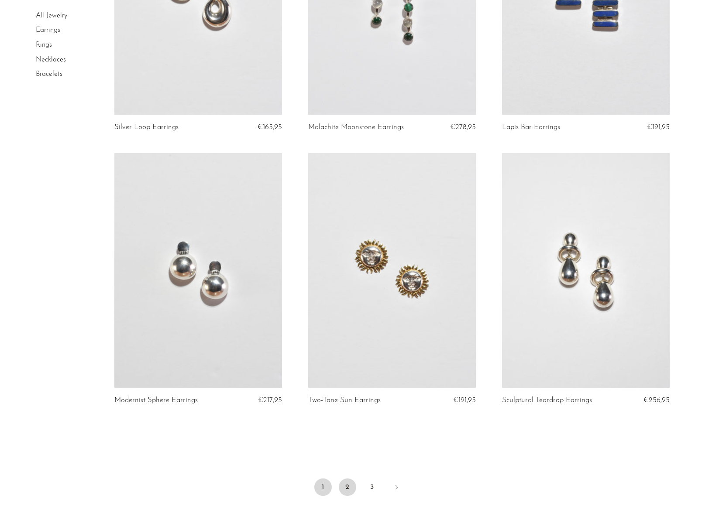
click at [349, 491] on link "2" at bounding box center [347, 487] width 17 height 17
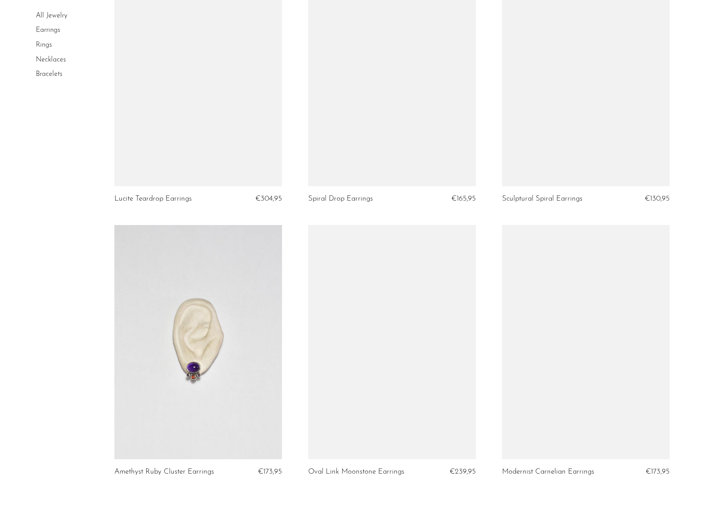
scroll to position [2930, 0]
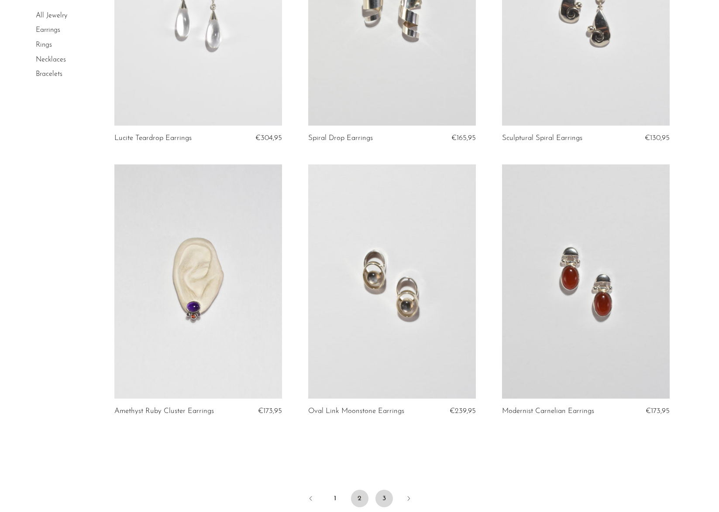
click at [385, 498] on link "3" at bounding box center [383, 498] width 17 height 17
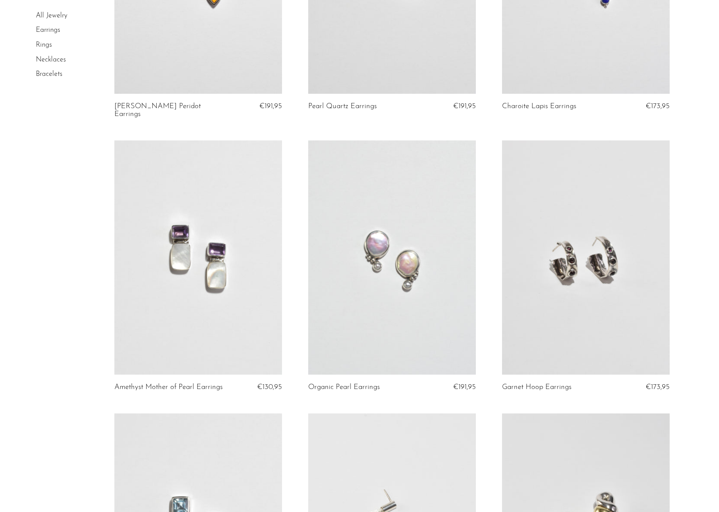
scroll to position [939, 0]
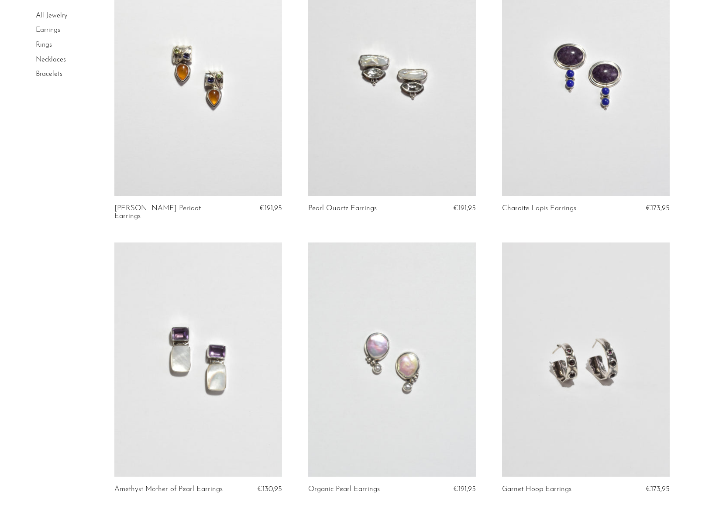
click at [55, 59] on link "Necklaces" at bounding box center [51, 59] width 30 height 7
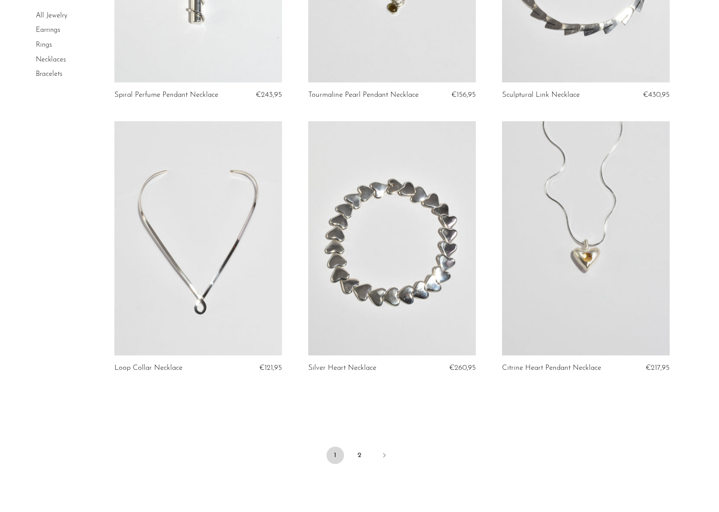
scroll to position [3000, 0]
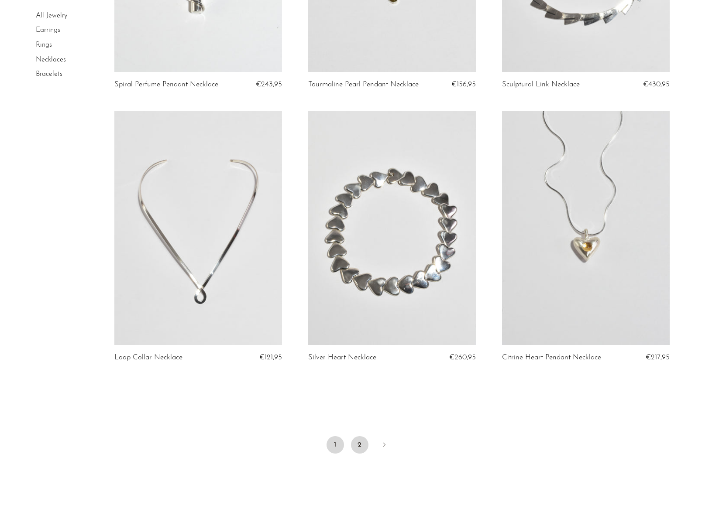
click at [359, 454] on link "2" at bounding box center [359, 444] width 17 height 17
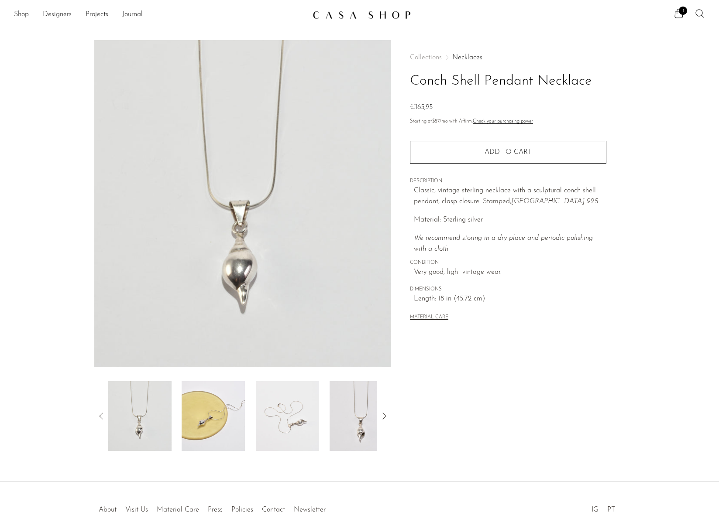
click at [210, 407] on img at bounding box center [213, 416] width 63 height 70
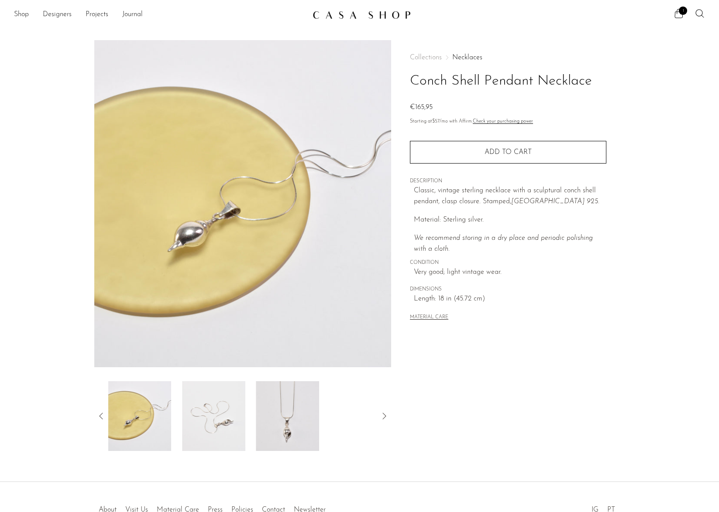
click at [215, 418] on img at bounding box center [213, 416] width 63 height 70
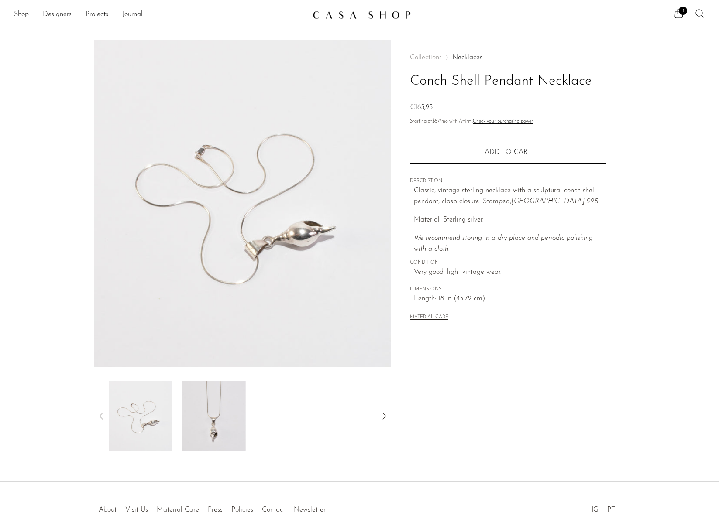
click at [220, 419] on img at bounding box center [213, 416] width 63 height 70
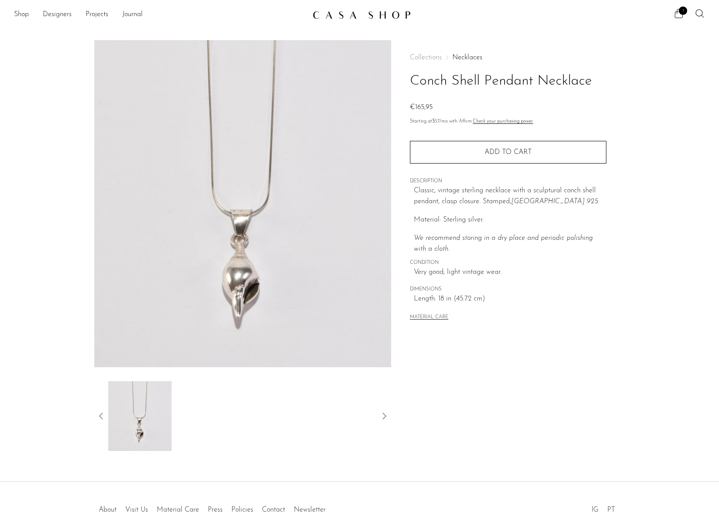
click at [100, 417] on icon at bounding box center [101, 416] width 10 height 10
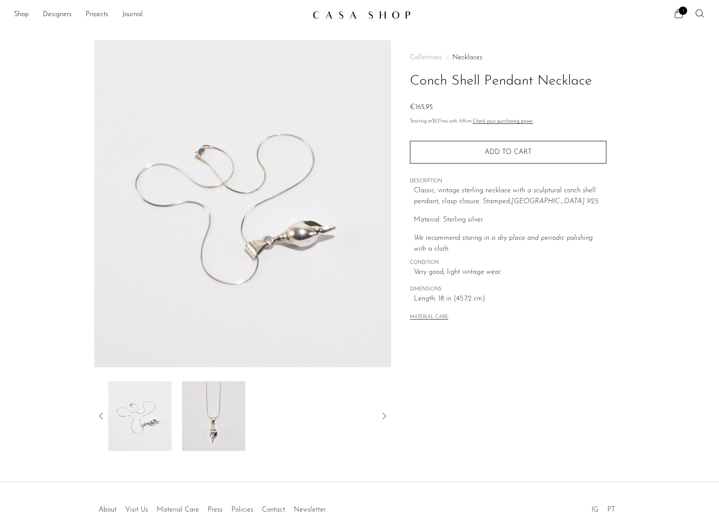
click at [100, 417] on icon at bounding box center [101, 416] width 10 height 10
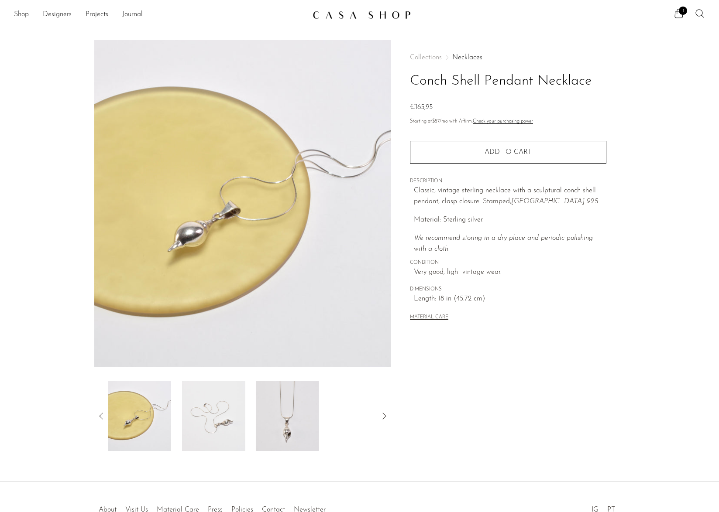
click at [100, 417] on icon at bounding box center [101, 416] width 10 height 10
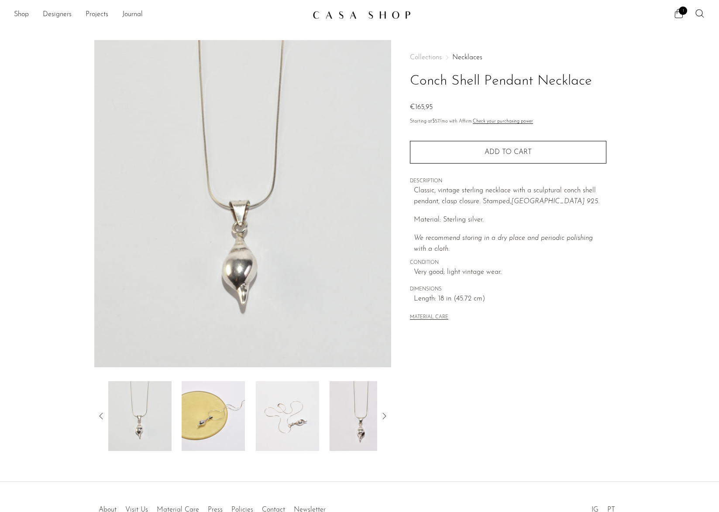
click at [100, 417] on icon at bounding box center [101, 416] width 10 height 10
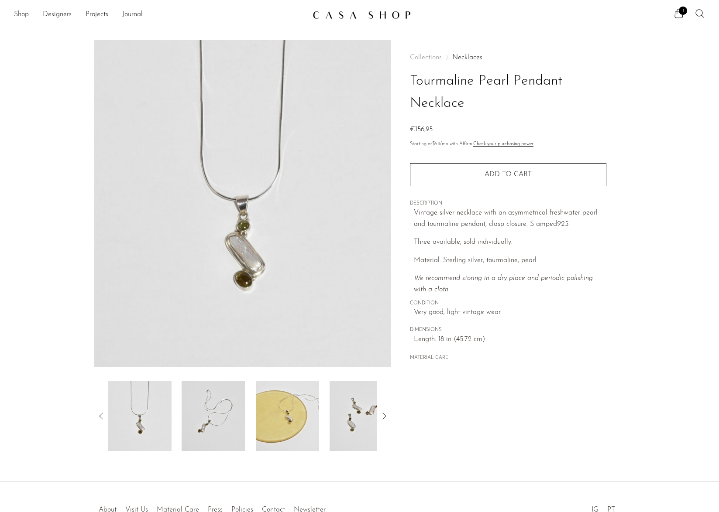
click at [206, 406] on img at bounding box center [213, 416] width 63 height 70
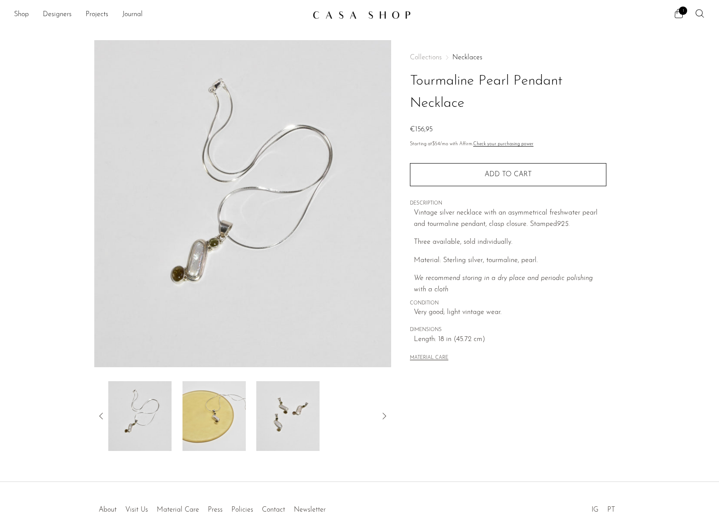
click at [217, 421] on img at bounding box center [213, 416] width 63 height 70
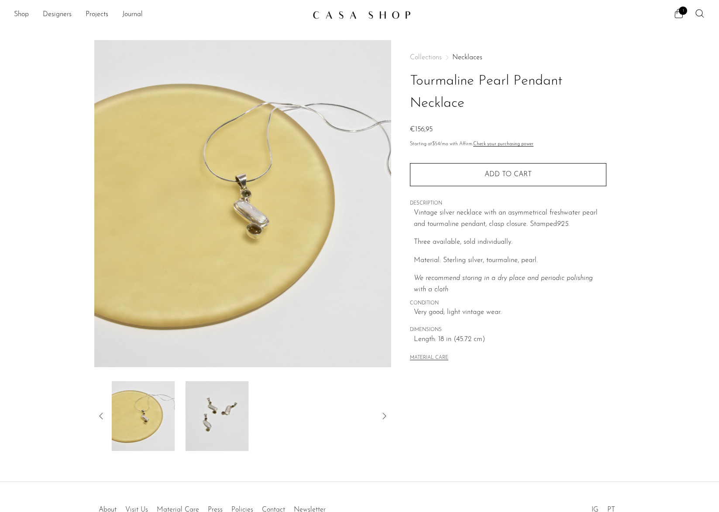
click at [216, 419] on img at bounding box center [216, 416] width 63 height 70
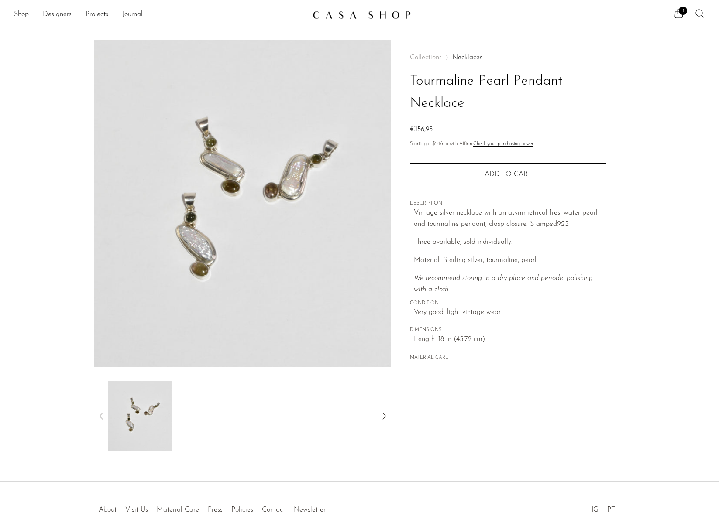
click at [102, 423] on div at bounding box center [242, 416] width 297 height 70
click at [104, 417] on icon at bounding box center [101, 416] width 10 height 10
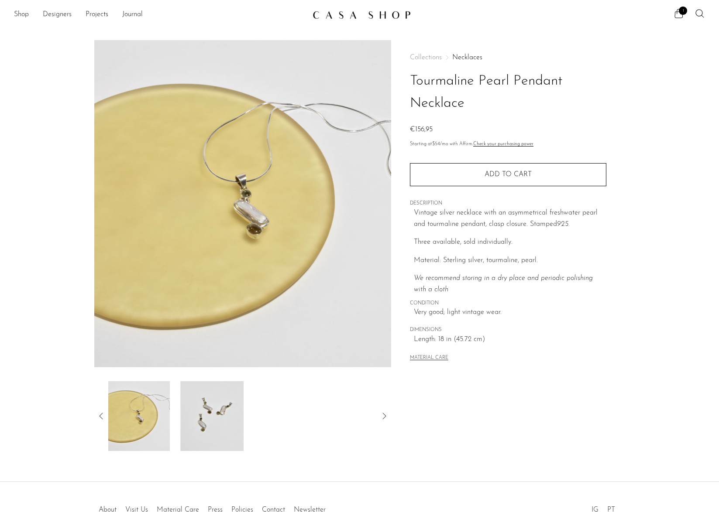
click at [104, 417] on icon at bounding box center [101, 416] width 10 height 10
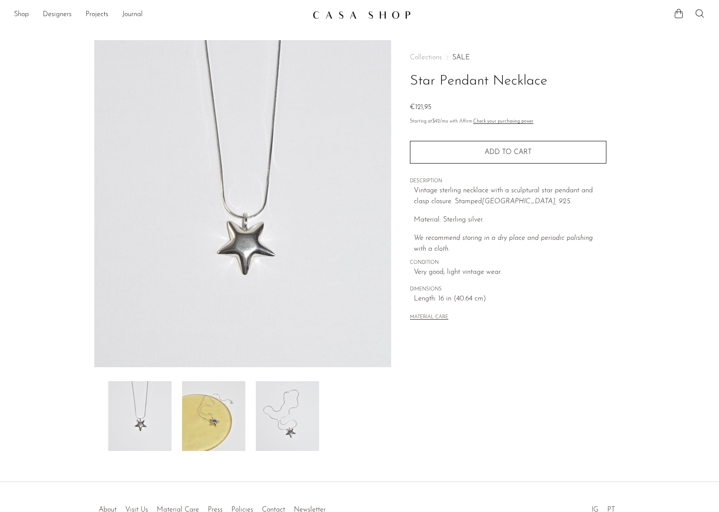
click at [216, 409] on img at bounding box center [213, 416] width 63 height 70
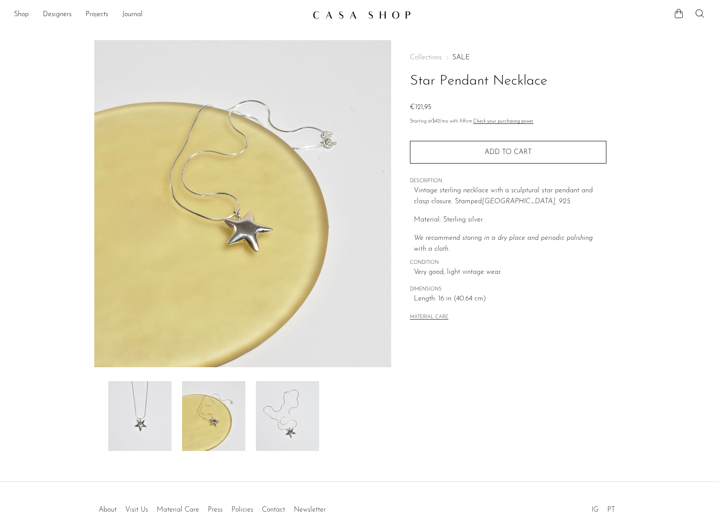
click at [287, 410] on img at bounding box center [287, 416] width 63 height 70
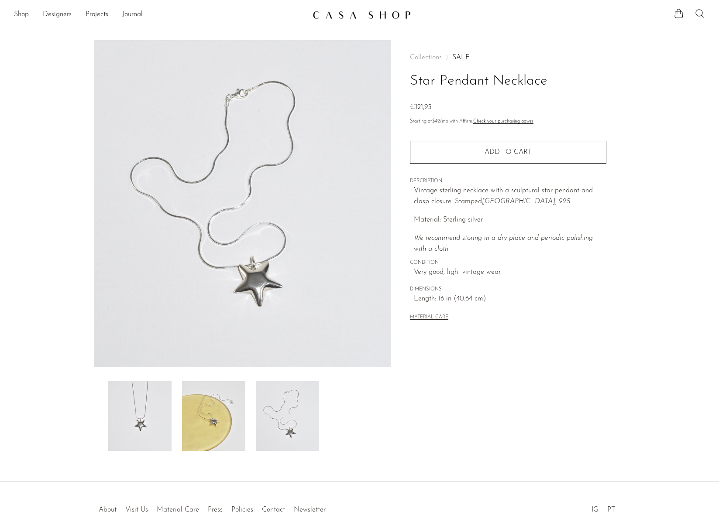
click at [141, 409] on img at bounding box center [139, 416] width 63 height 70
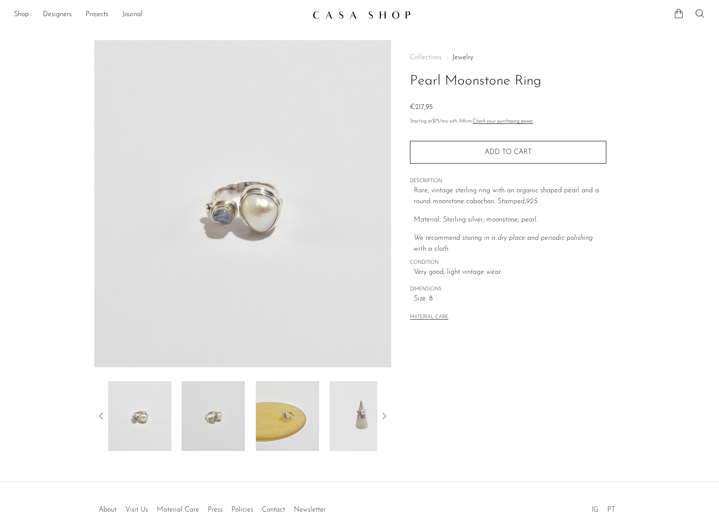
click at [213, 420] on img at bounding box center [213, 416] width 63 height 70
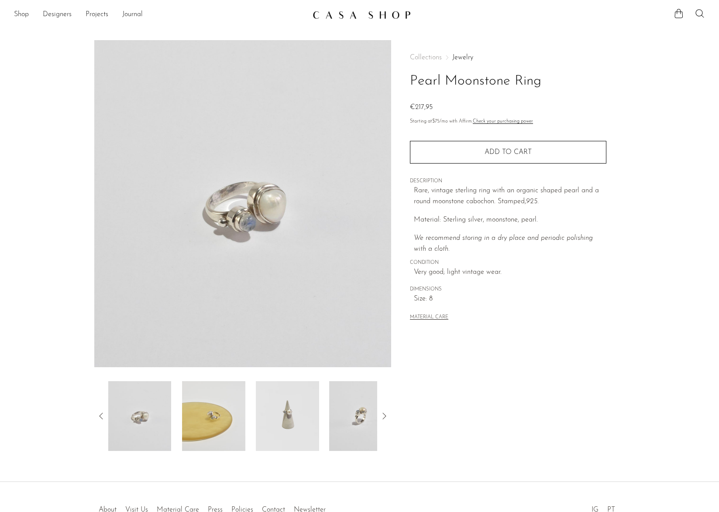
click at [226, 418] on img at bounding box center [213, 416] width 63 height 70
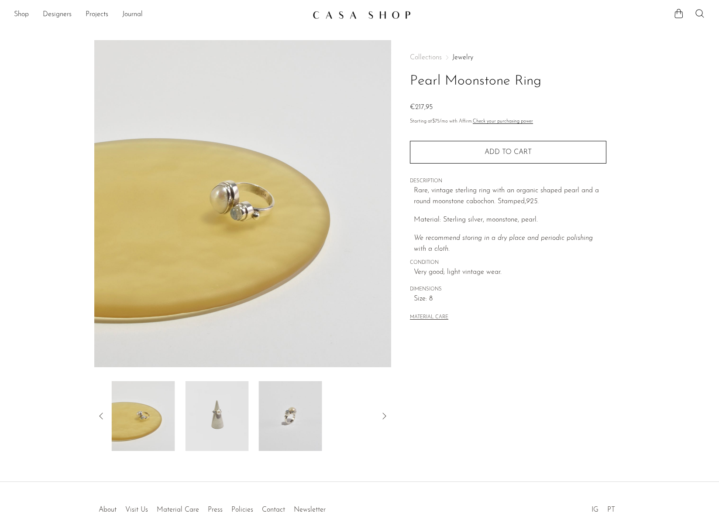
click at [241, 419] on img at bounding box center [216, 416] width 63 height 70
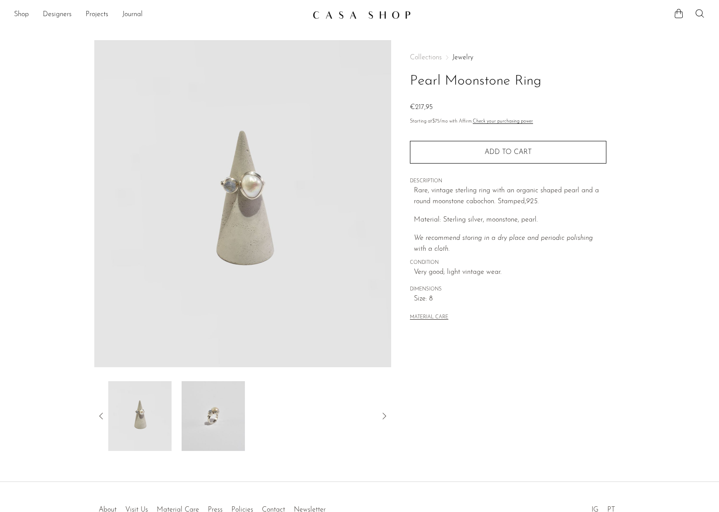
click at [96, 415] on icon at bounding box center [101, 416] width 10 height 10
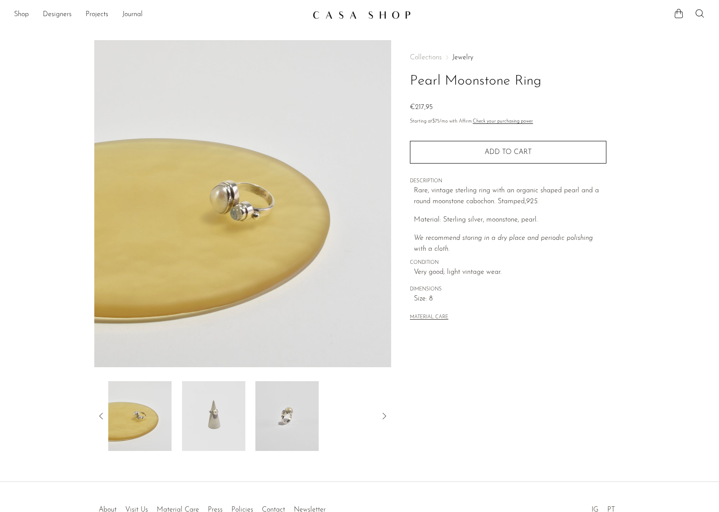
click at [213, 417] on img at bounding box center [213, 416] width 63 height 70
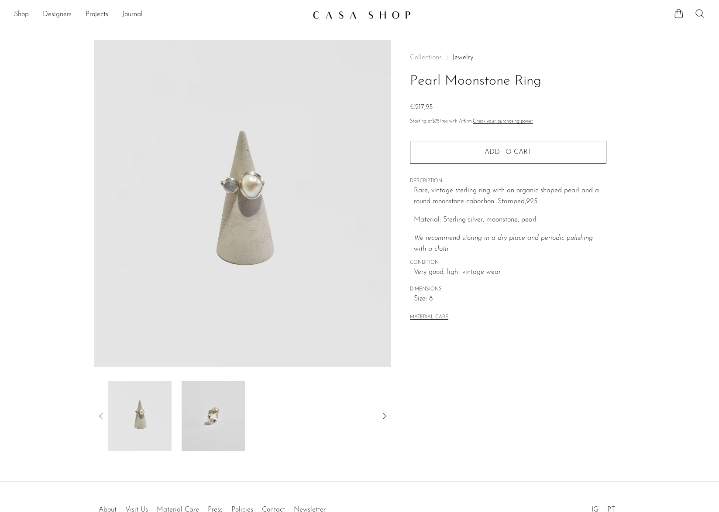
click at [192, 419] on img at bounding box center [213, 416] width 63 height 70
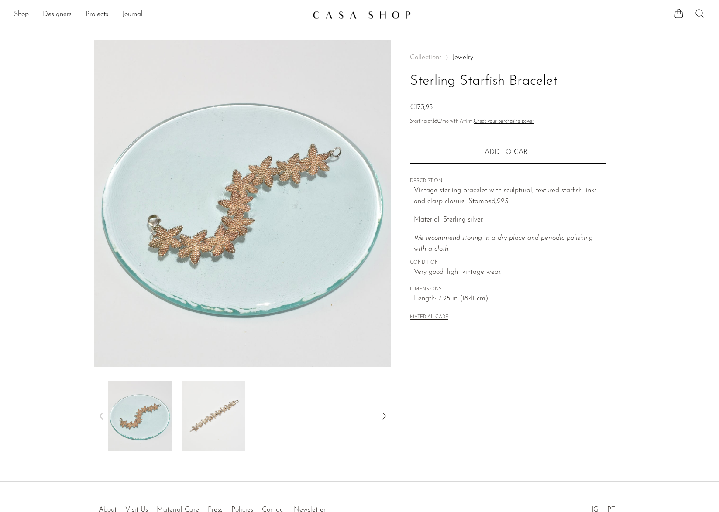
click at [211, 424] on img at bounding box center [213, 416] width 63 height 70
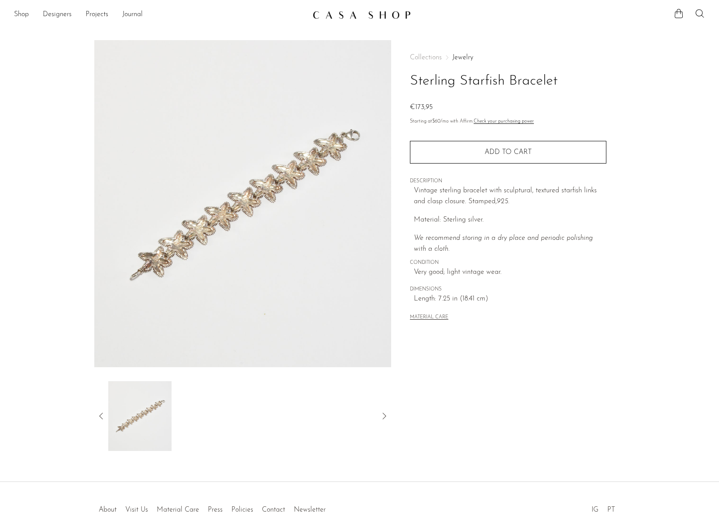
click at [100, 420] on icon at bounding box center [101, 416] width 10 height 10
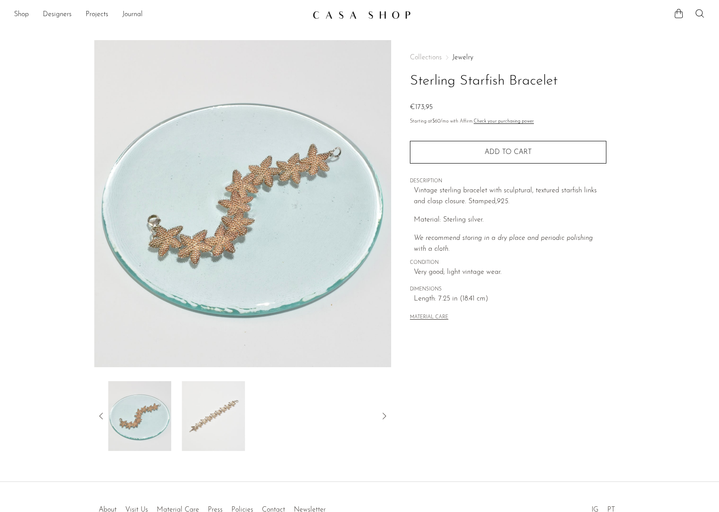
click at [183, 244] on img at bounding box center [242, 203] width 297 height 327
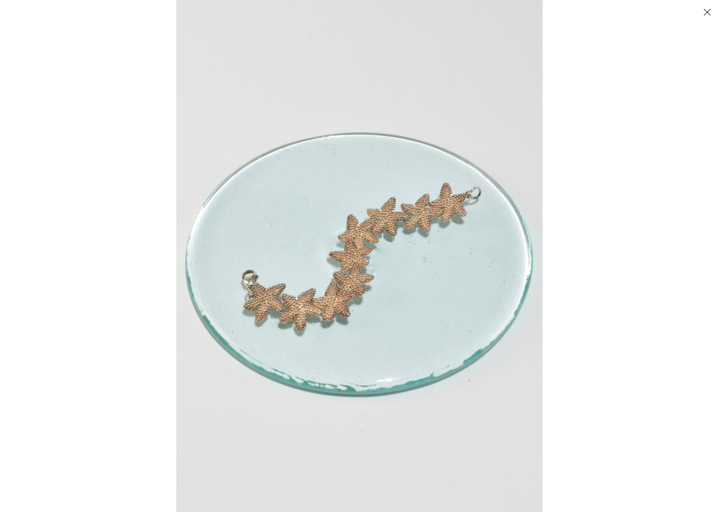
click at [347, 253] on img at bounding box center [359, 256] width 366 height 512
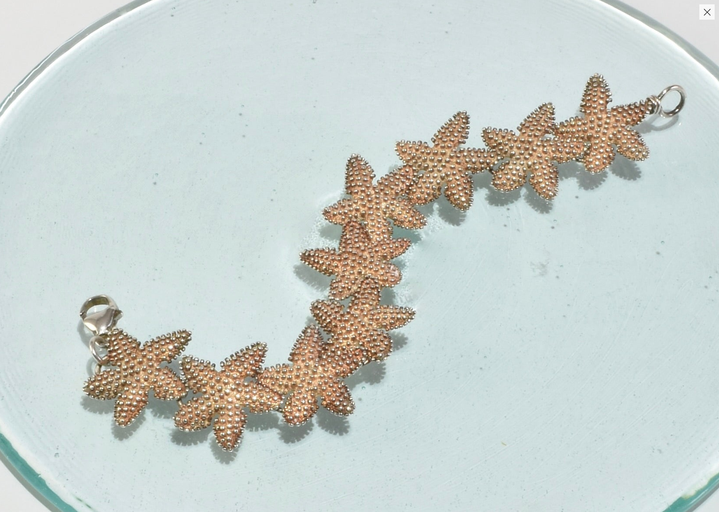
click at [347, 253] on img at bounding box center [377, 261] width 927 height 1298
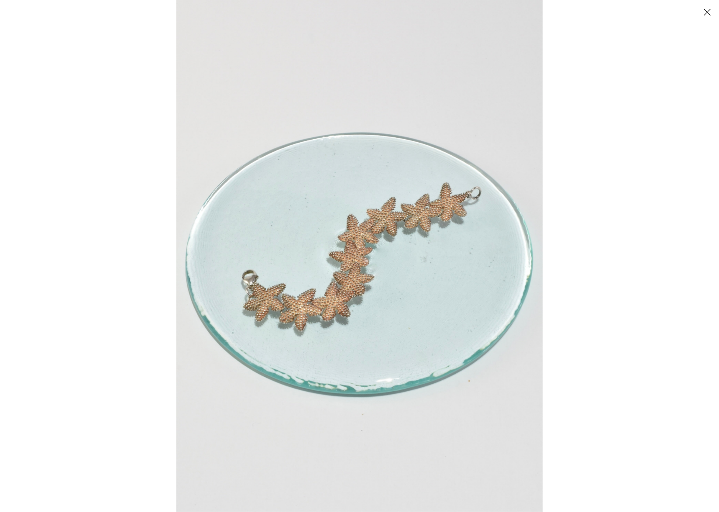
click at [706, 14] on button "Close" at bounding box center [706, 11] width 15 height 15
